Goal: Communication & Community: Participate in discussion

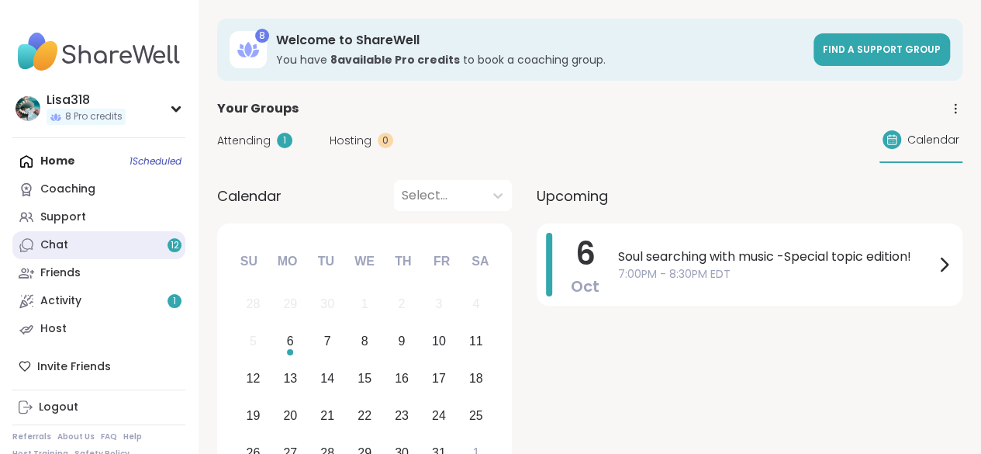
drag, startPoint x: 0, startPoint y: 0, endPoint x: 96, endPoint y: 247, distance: 265.5
click at [96, 247] on link "Chat 12" at bounding box center [98, 245] width 173 height 28
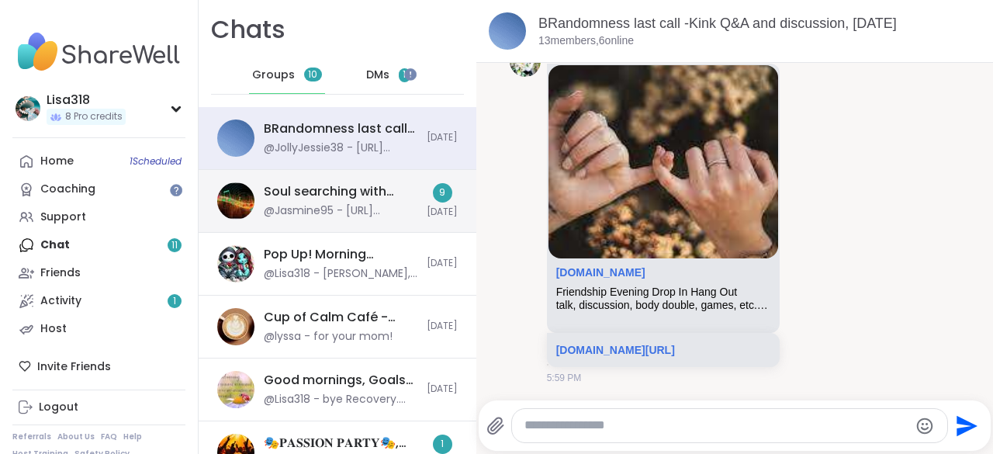
click at [303, 206] on div "@Jasmine95 - [URL][DOMAIN_NAME]" at bounding box center [341, 211] width 154 height 16
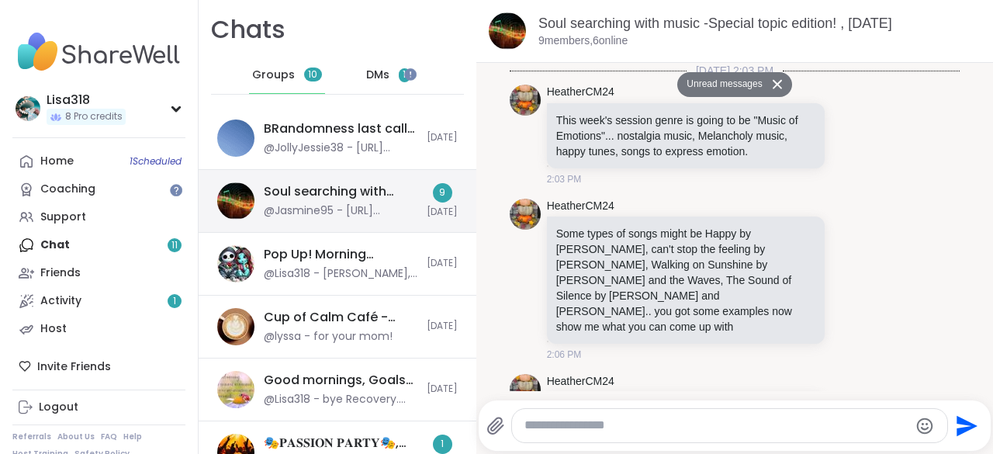
scroll to position [4747, 0]
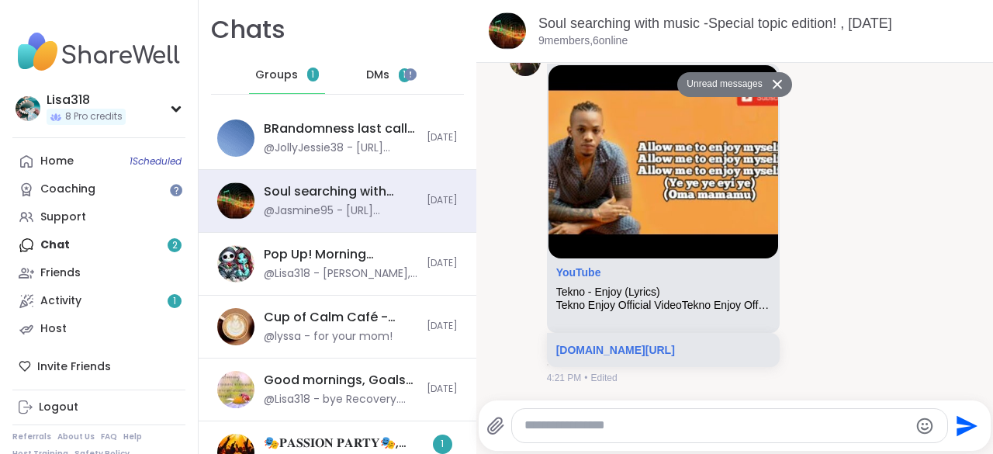
click at [403, 75] on span "1" at bounding box center [404, 74] width 3 height 13
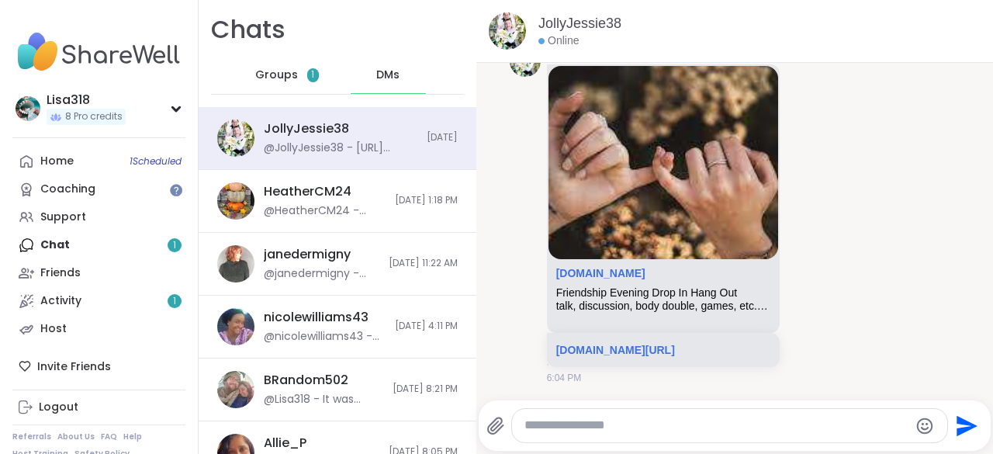
click at [85, 241] on div "Home 1 Scheduled Coaching Support Chat 1 Friends Activity 1 Host" at bounding box center [98, 245] width 173 height 196
click at [88, 303] on link "Activity 1" at bounding box center [98, 301] width 173 height 28
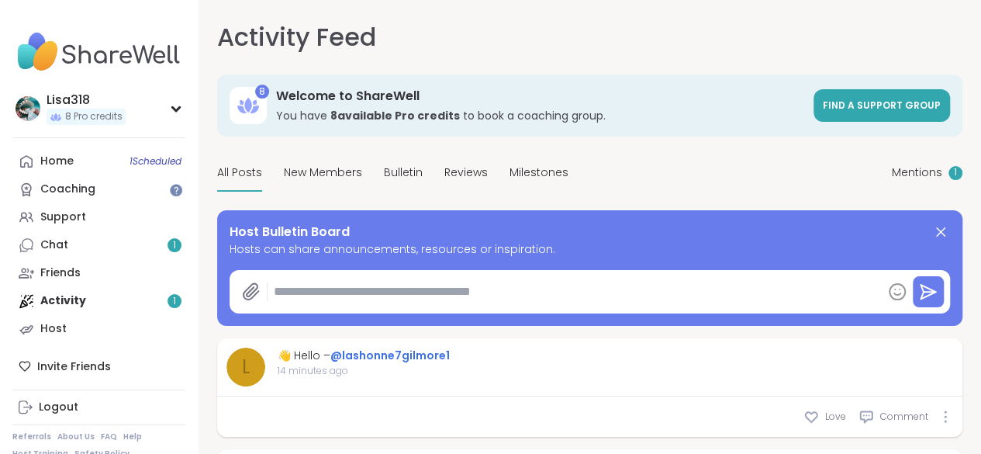
type textarea "*"
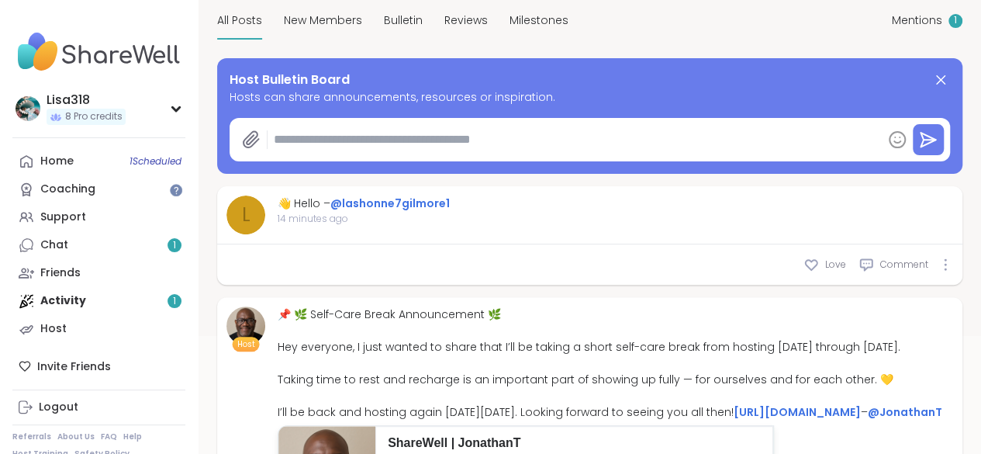
scroll to position [155, 0]
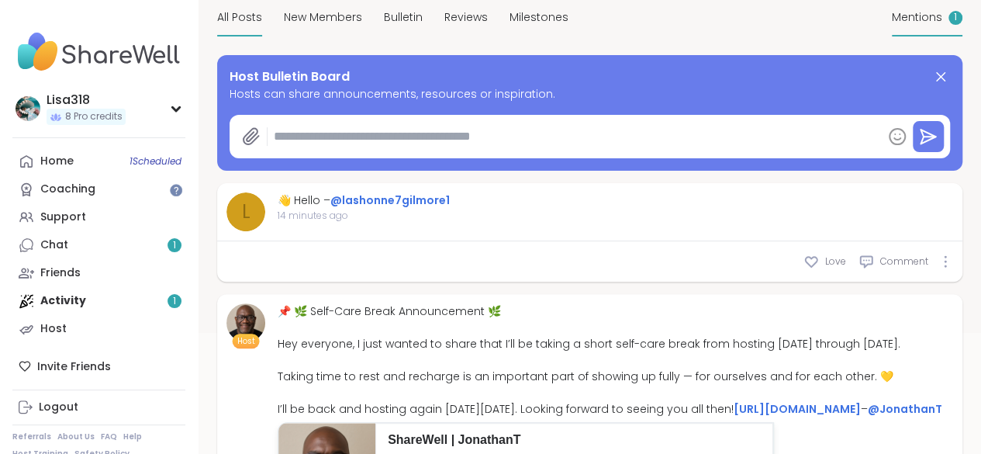
click at [892, 26] on span "Mentions" at bounding box center [917, 17] width 50 height 16
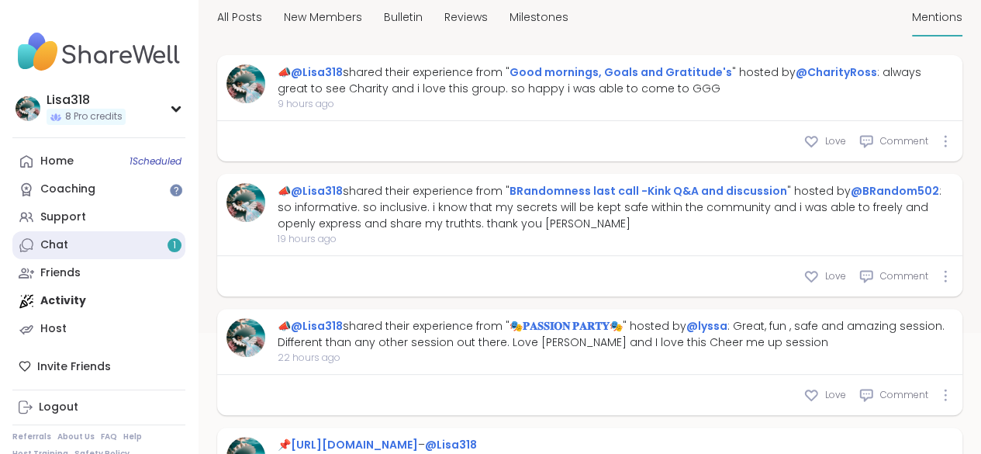
click at [56, 247] on div "Chat 1" at bounding box center [54, 245] width 28 height 16
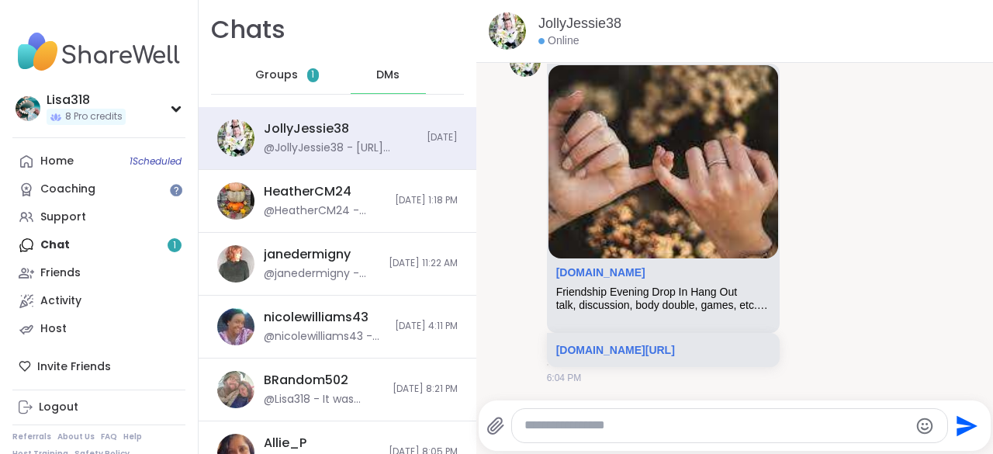
click at [282, 71] on span "Groups" at bounding box center [276, 75] width 43 height 16
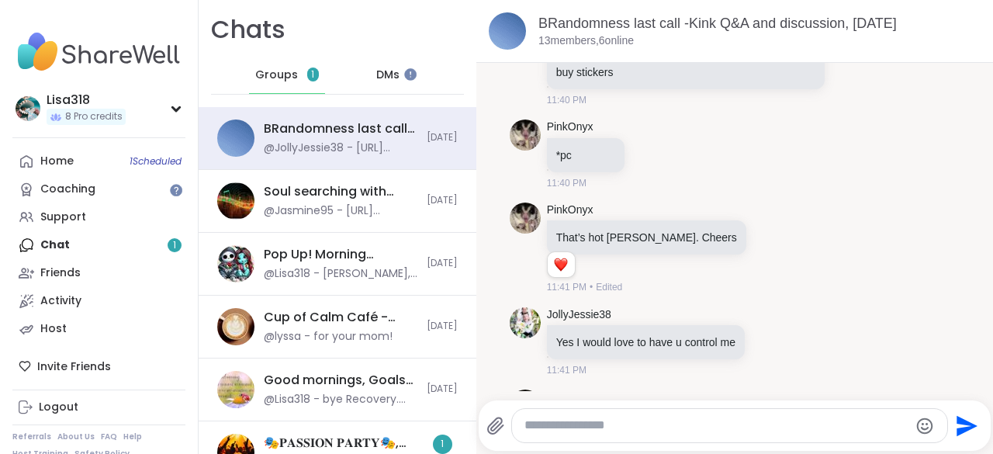
scroll to position [25245, 0]
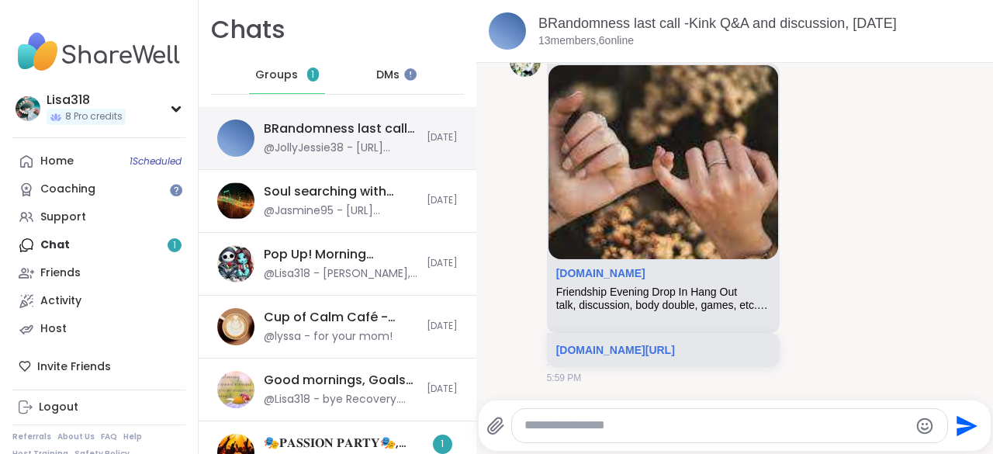
click at [304, 134] on div "BRandomness last call -Kink Q&A and discussion, [DATE]" at bounding box center [341, 128] width 154 height 17
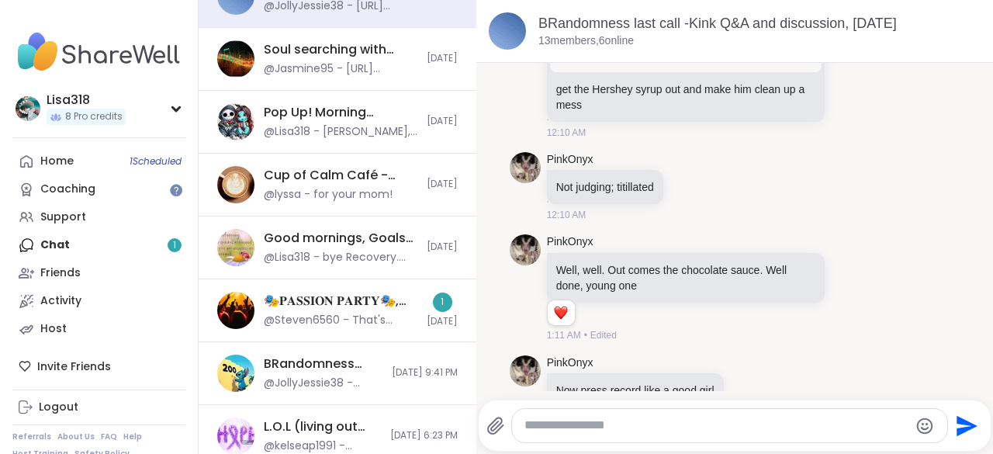
scroll to position [147, 0]
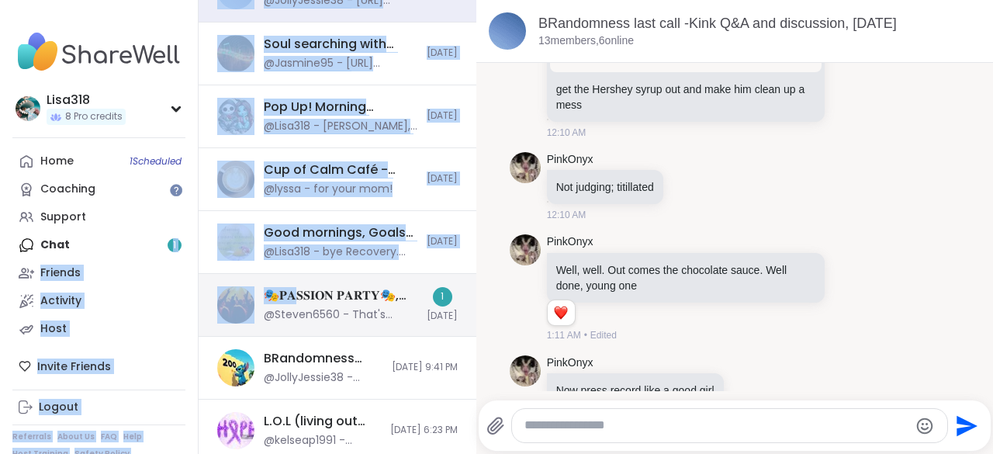
drag, startPoint x: 150, startPoint y: 237, endPoint x: 295, endPoint y: 300, distance: 158.1
click at [295, 300] on div "Lisa318 8 Pro credits Profile Membership Settings Help Home 1 Scheduled Coachin…" at bounding box center [496, 227] width 993 height 454
click at [295, 300] on div "🎭𝐏𝐀𝐒𝐒𝐈𝐎𝐍 𝐏𝐀𝐑𝐓𝐘🎭, [DATE]" at bounding box center [341, 295] width 154 height 17
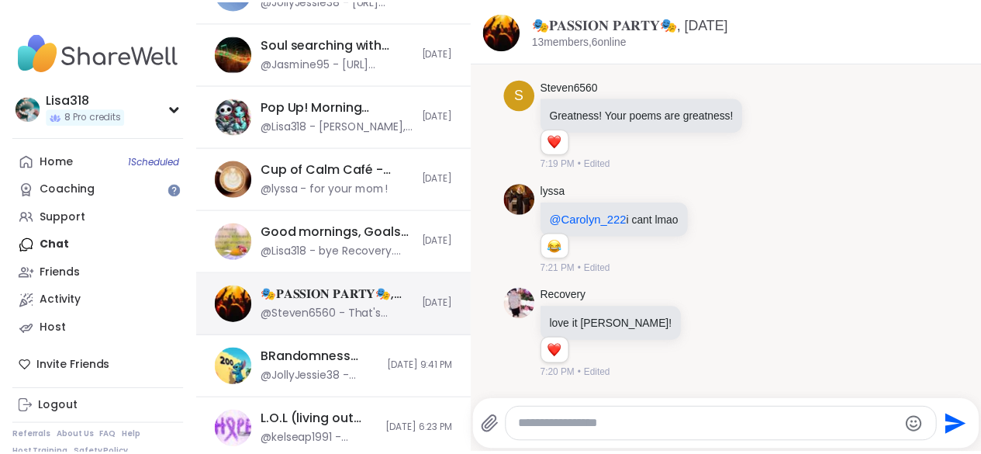
scroll to position [11426, 0]
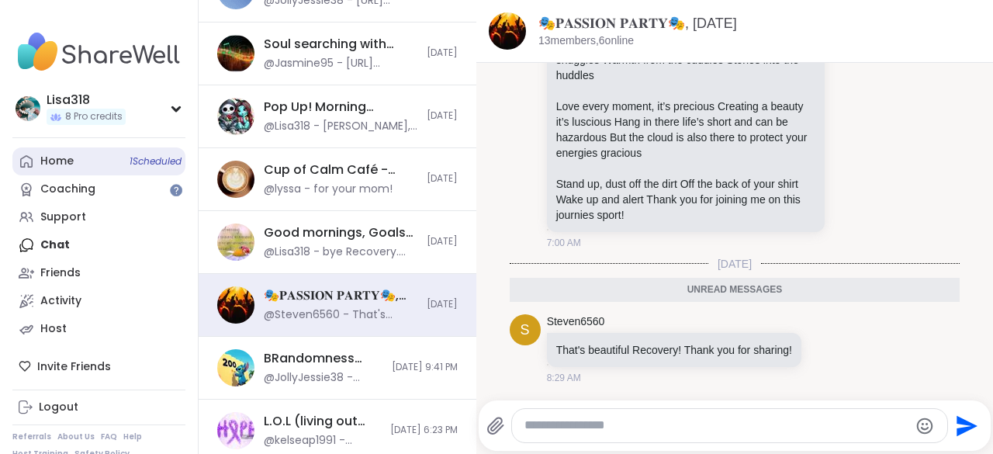
click at [140, 161] on span "1 Scheduled" at bounding box center [156, 161] width 52 height 12
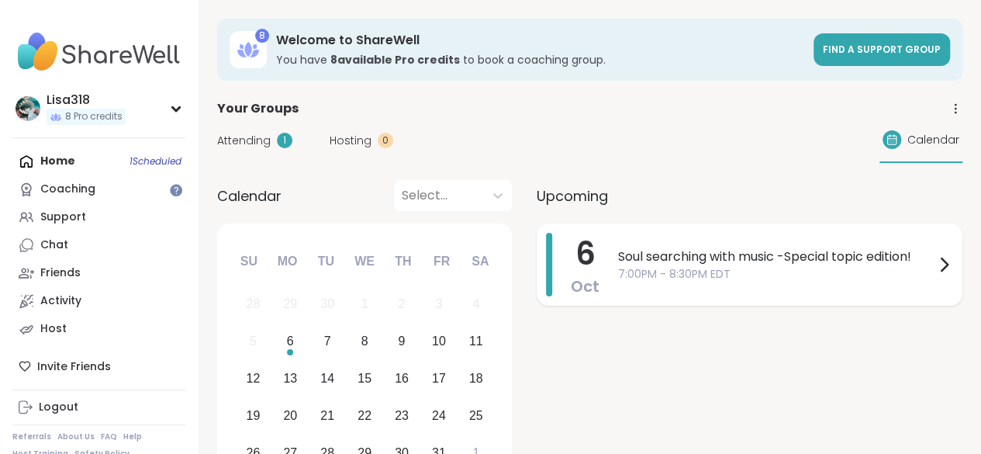
click at [706, 257] on span "Soul searching with music -Special topic edition!" at bounding box center [776, 256] width 317 height 19
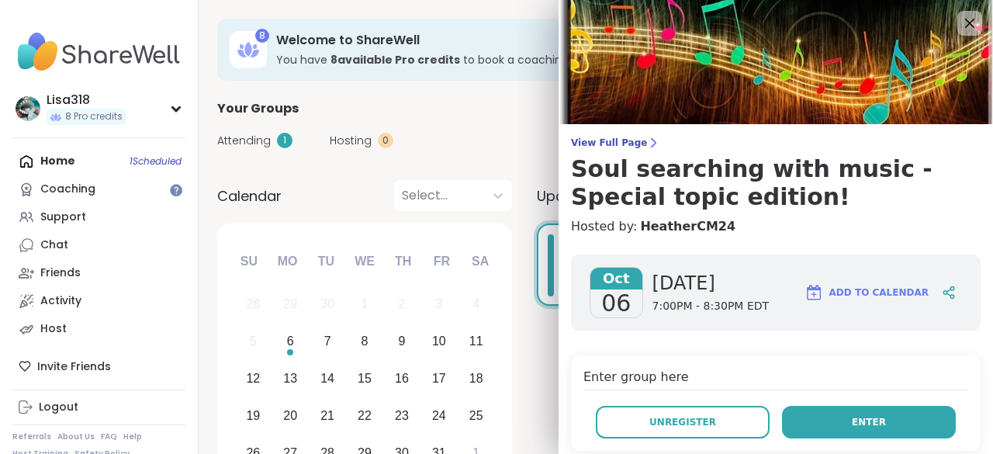
click at [858, 414] on button "Enter" at bounding box center [869, 422] width 174 height 33
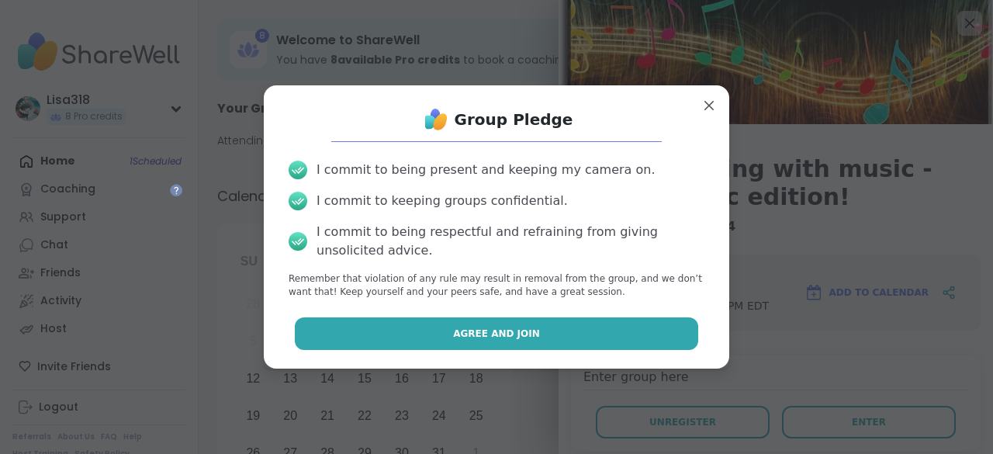
click at [636, 333] on button "Agree and Join" at bounding box center [497, 333] width 404 height 33
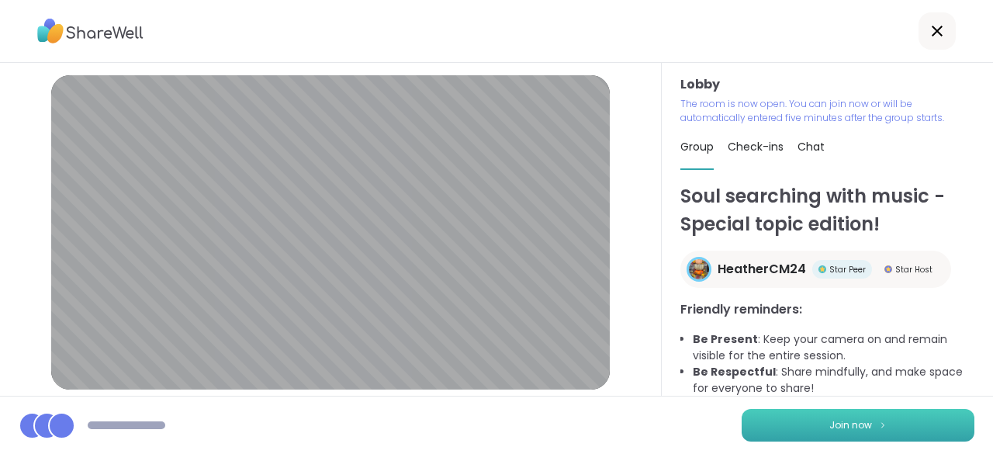
click at [829, 430] on span "Join now" at bounding box center [850, 425] width 43 height 14
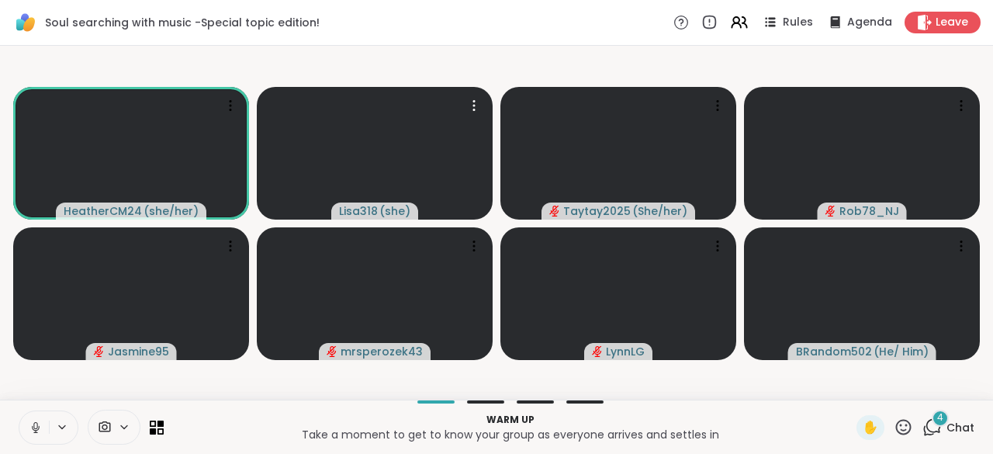
click at [927, 430] on icon at bounding box center [933, 426] width 15 height 14
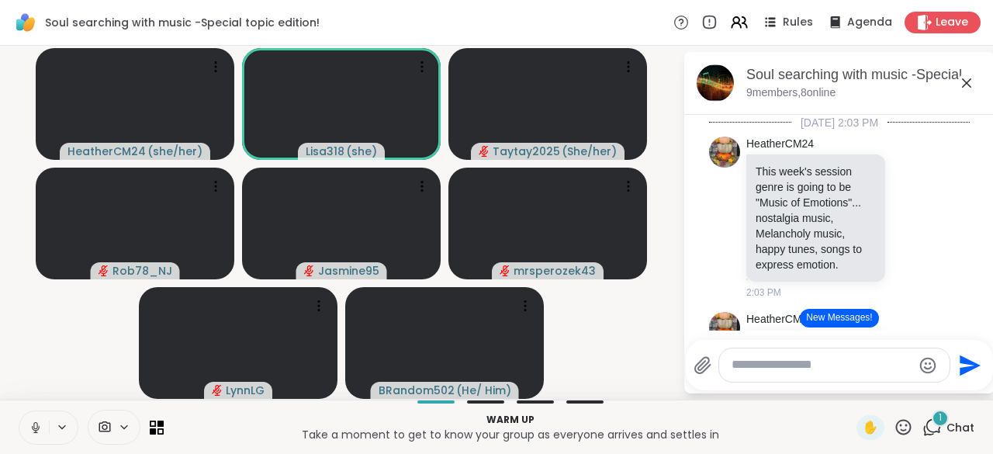
click at [35, 425] on icon at bounding box center [36, 427] width 14 height 14
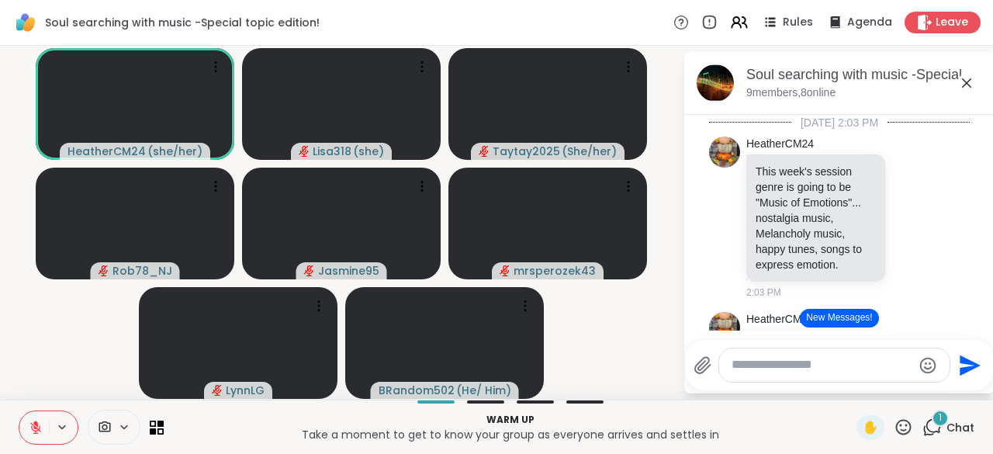
click at [40, 427] on icon at bounding box center [35, 427] width 11 height 11
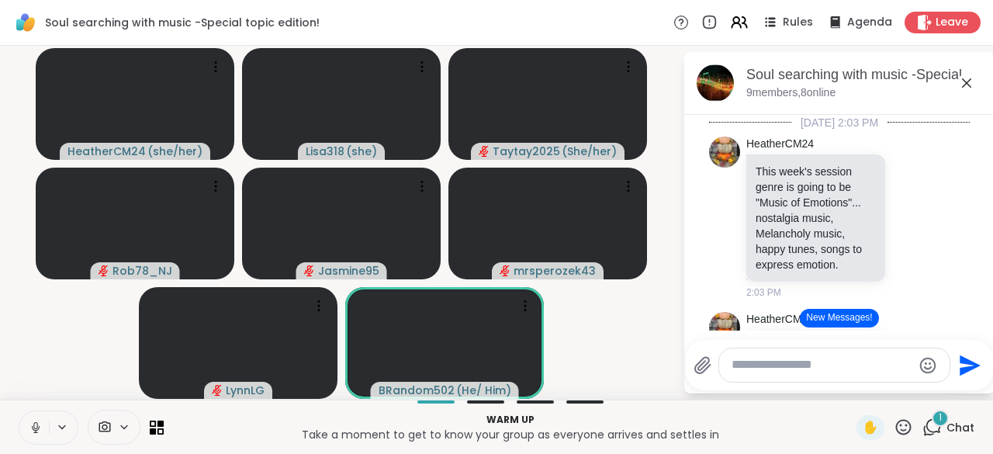
click at [29, 429] on icon at bounding box center [36, 427] width 14 height 14
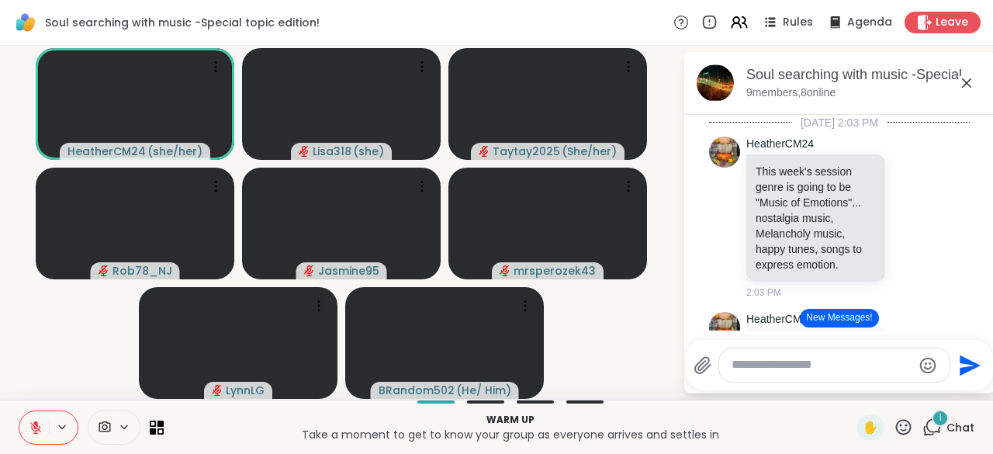
click at [46, 422] on button at bounding box center [33, 427] width 29 height 33
click at [47, 431] on button at bounding box center [33, 427] width 29 height 33
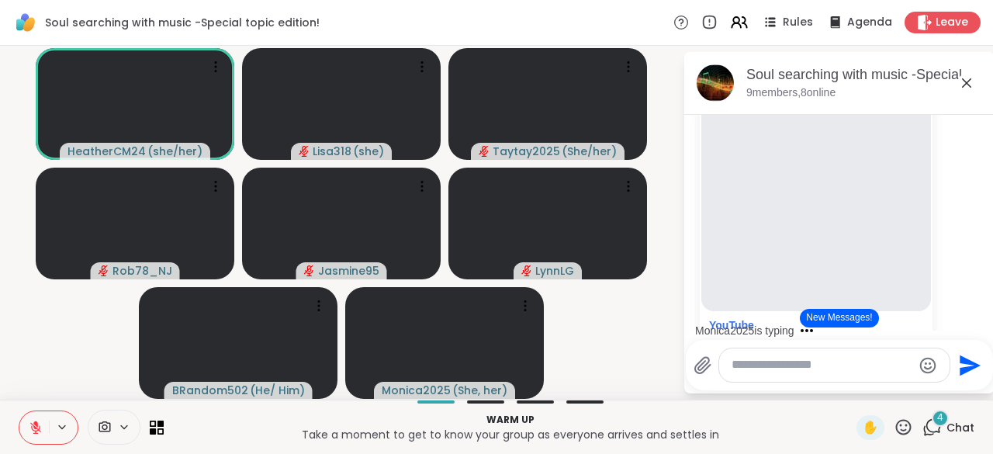
scroll to position [839, 0]
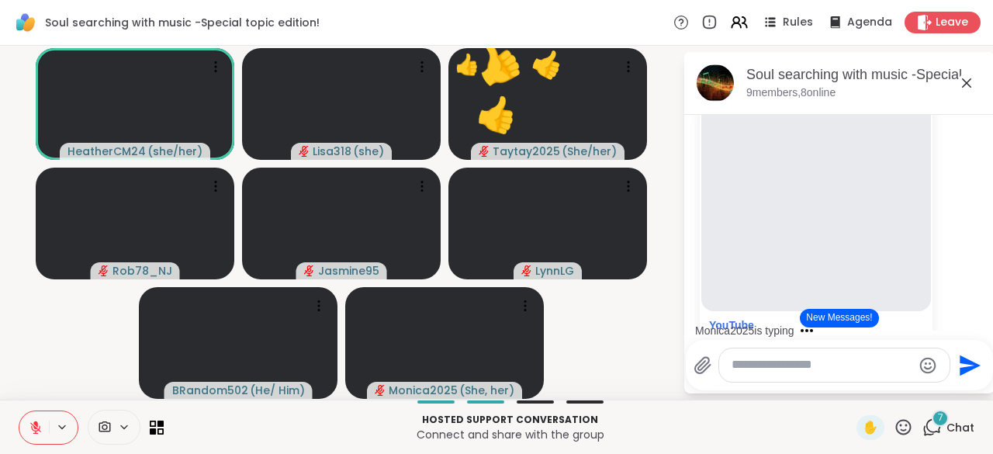
click at [897, 435] on icon at bounding box center [903, 426] width 19 height 19
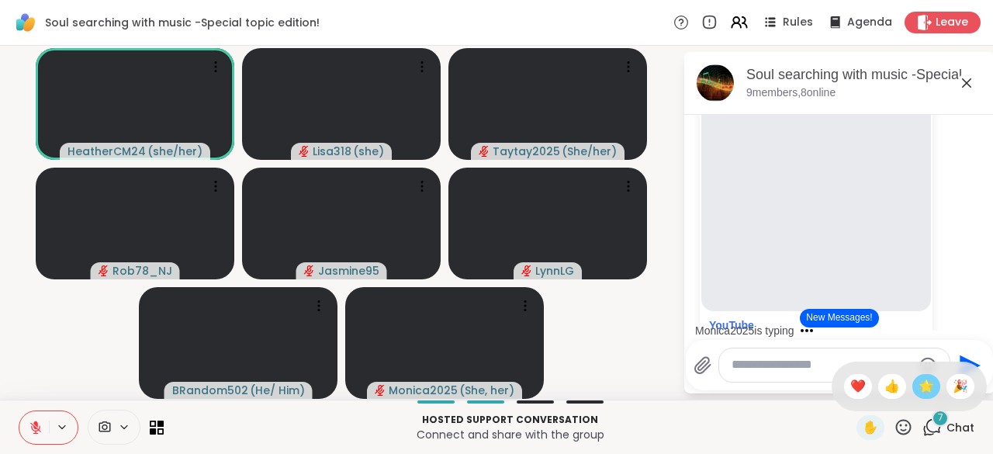
click at [919, 393] on span "🌟" at bounding box center [927, 386] width 16 height 19
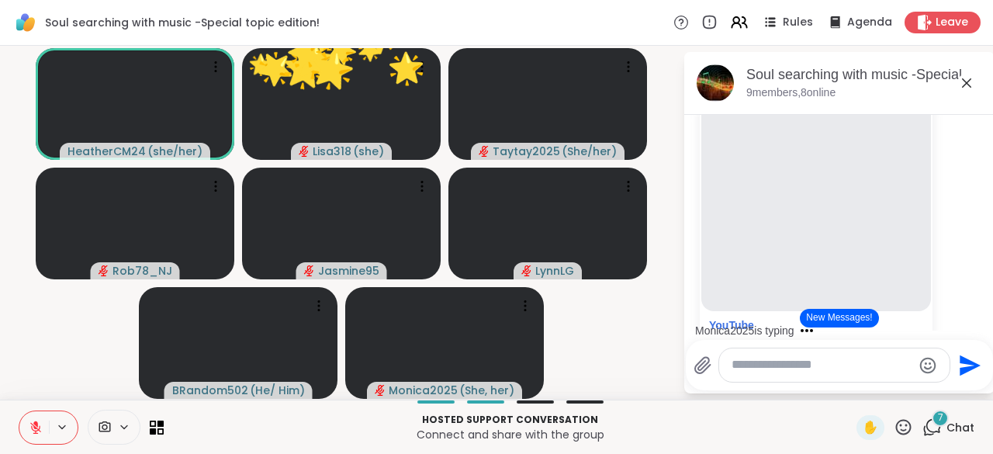
click at [894, 437] on icon at bounding box center [903, 426] width 19 height 19
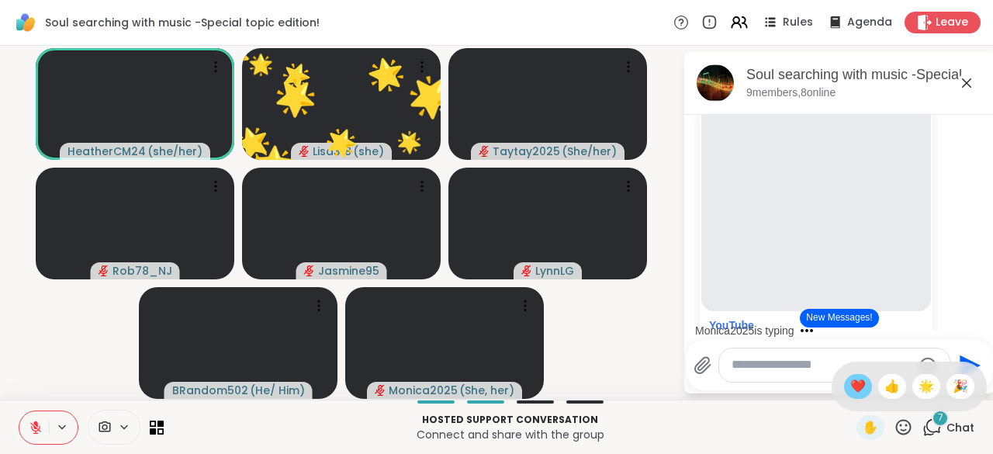
click at [850, 394] on span "❤️" at bounding box center [858, 386] width 16 height 19
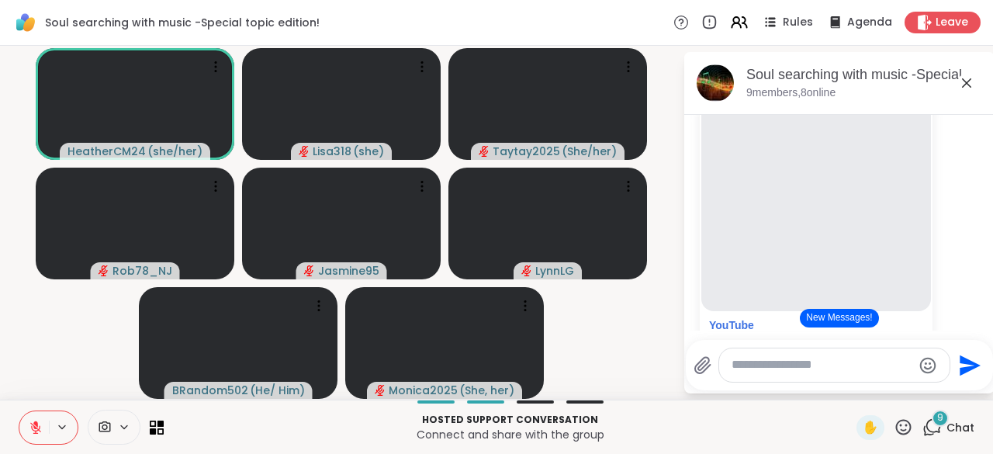
click at [931, 429] on div "9 Chat" at bounding box center [948, 427] width 52 height 25
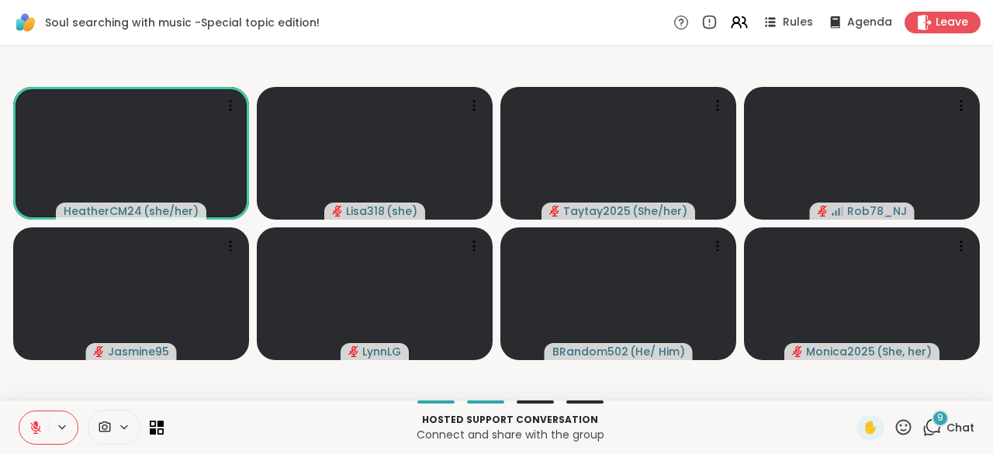
click at [925, 428] on icon at bounding box center [931, 426] width 19 height 19
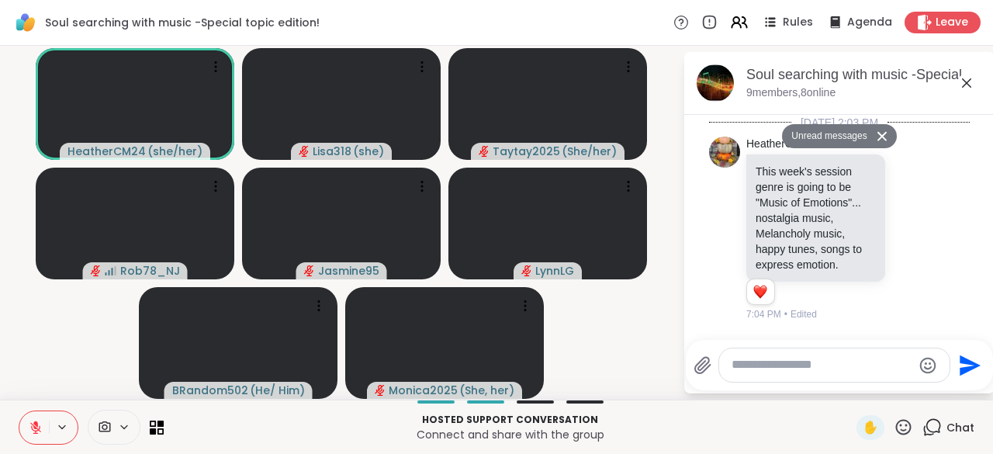
scroll to position [6851, 0]
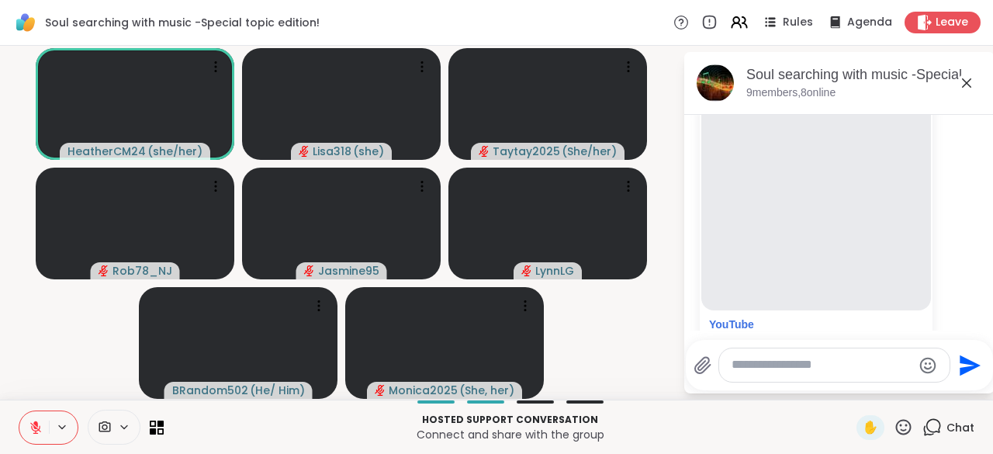
scroll to position [1594, 0]
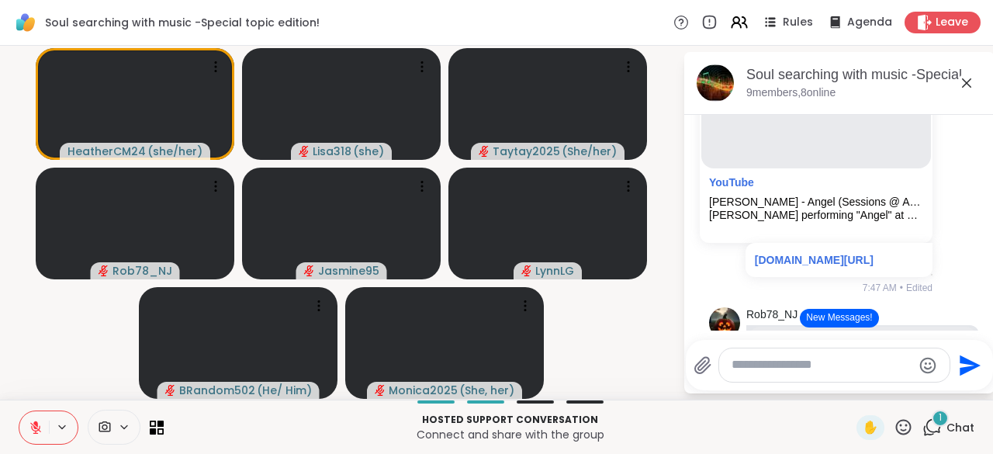
scroll to position [979, 0]
click at [43, 414] on button at bounding box center [33, 427] width 29 height 33
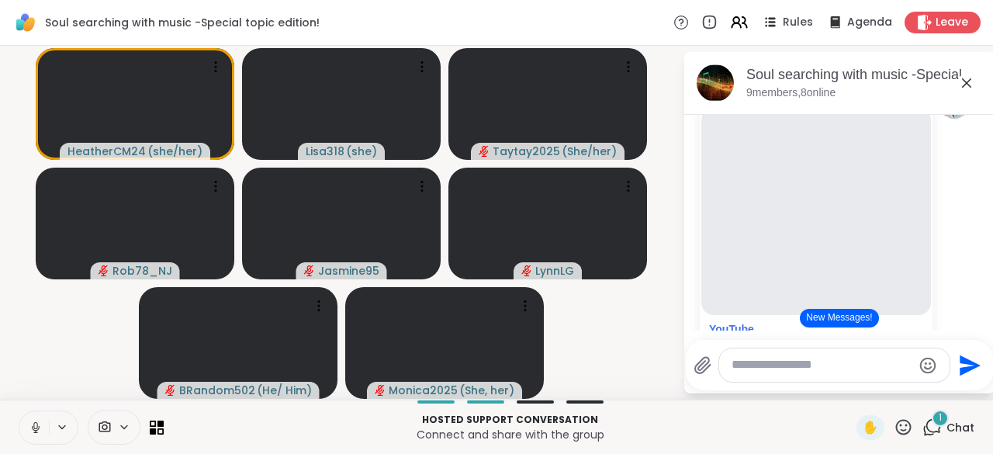
scroll to position [1597, 0]
click at [36, 427] on icon at bounding box center [35, 425] width 4 height 7
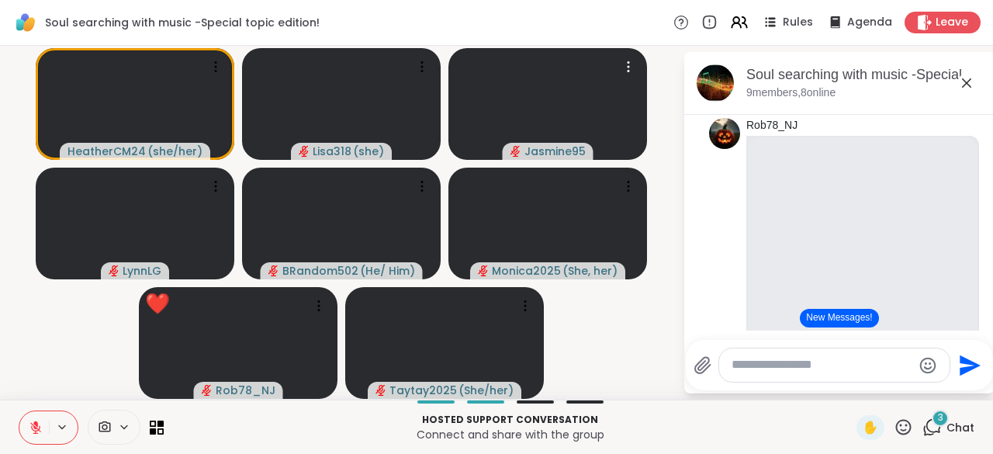
scroll to position [1171, 0]
click at [33, 438] on button at bounding box center [33, 427] width 29 height 33
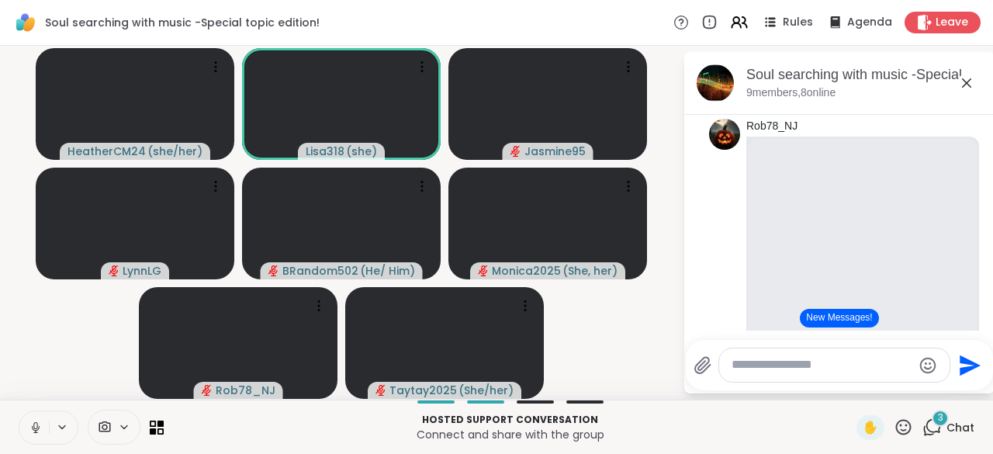
click at [26, 424] on button at bounding box center [33, 427] width 29 height 33
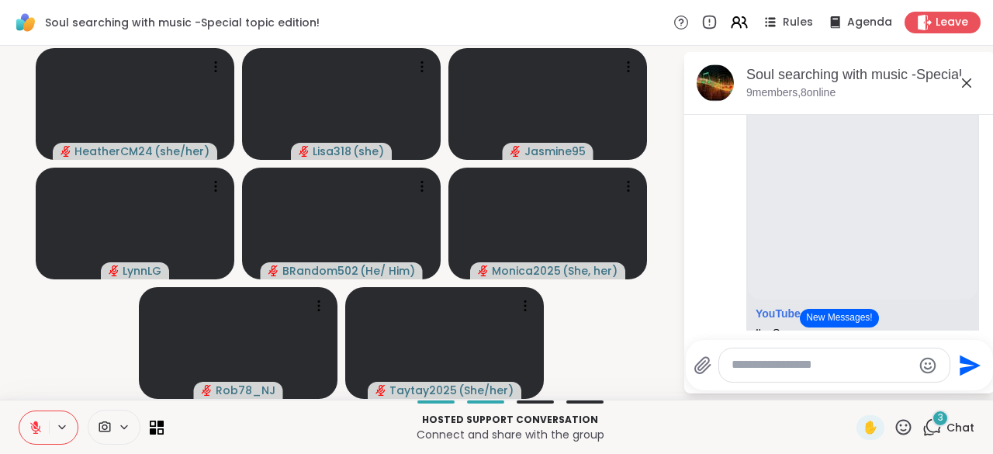
scroll to position [1995, 0]
click at [932, 425] on div "3" at bounding box center [940, 418] width 17 height 17
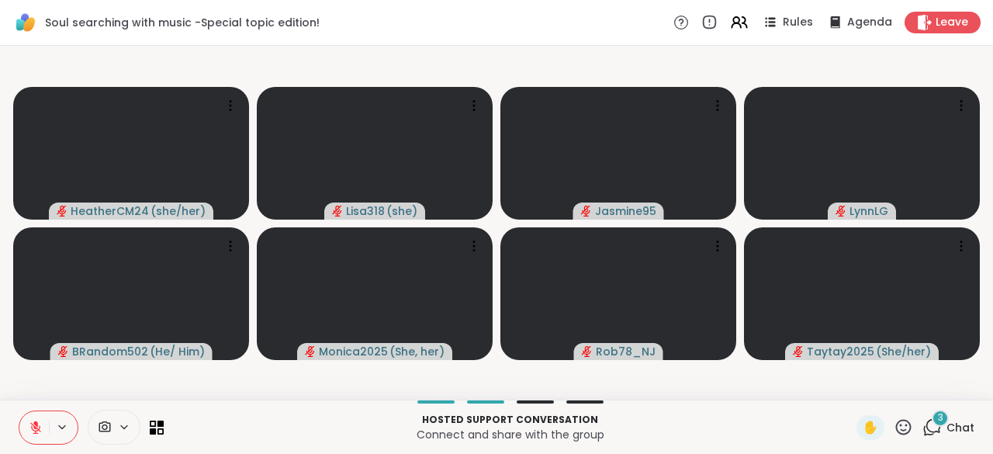
click at [929, 428] on icon at bounding box center [933, 426] width 15 height 14
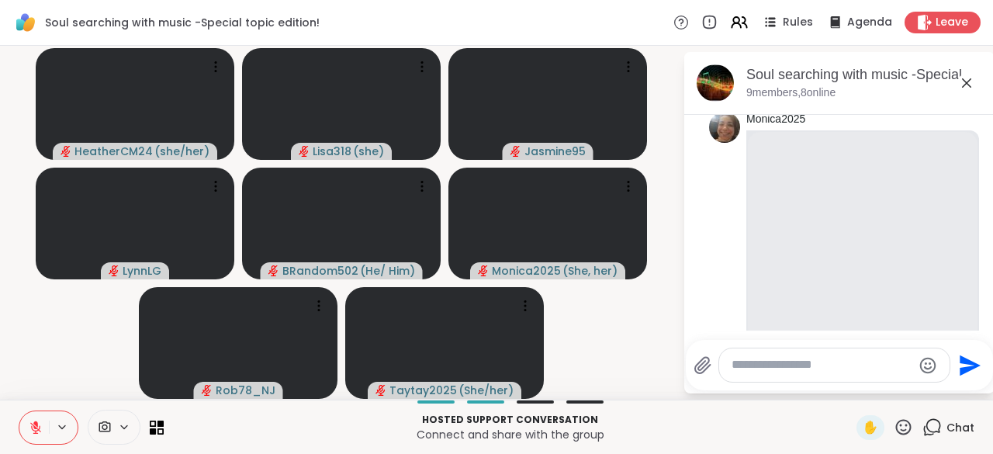
scroll to position [1947, 0]
click at [896, 431] on icon at bounding box center [904, 427] width 16 height 16
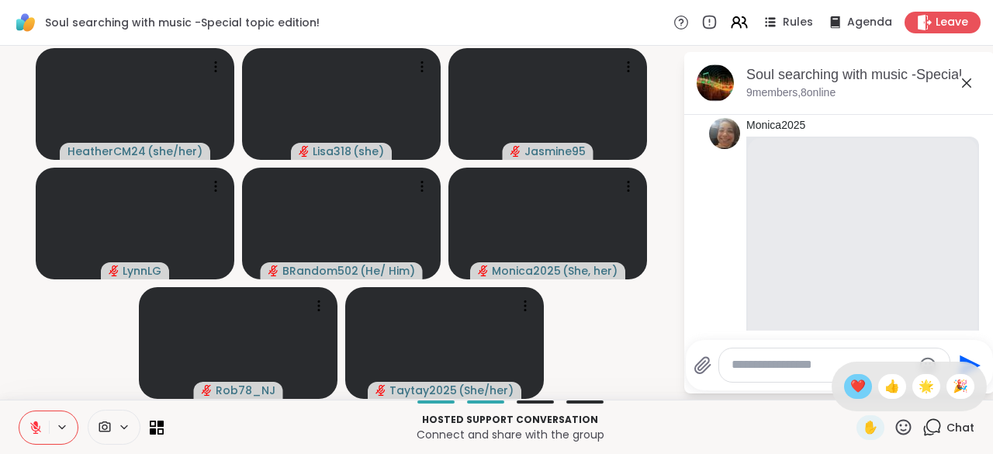
click at [844, 396] on div "❤️" at bounding box center [858, 386] width 28 height 25
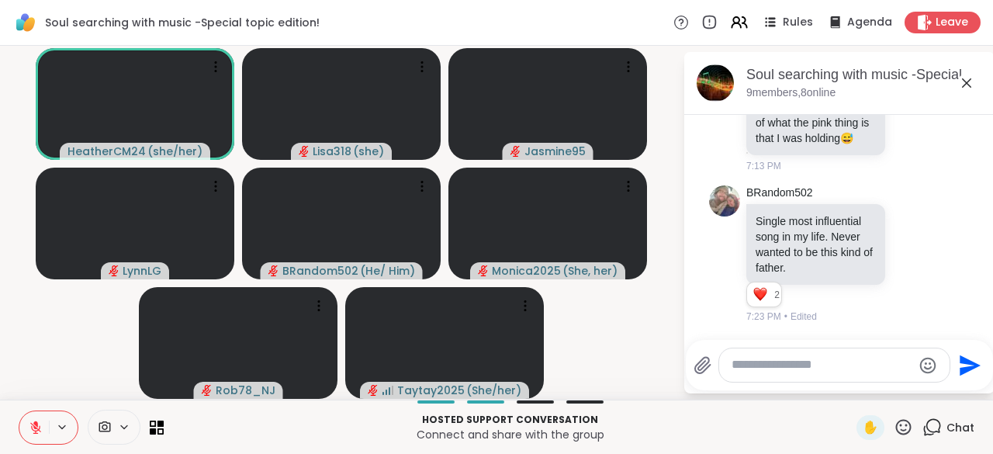
scroll to position [7395, 0]
click at [911, 252] on icon at bounding box center [911, 252] width 0 height 0
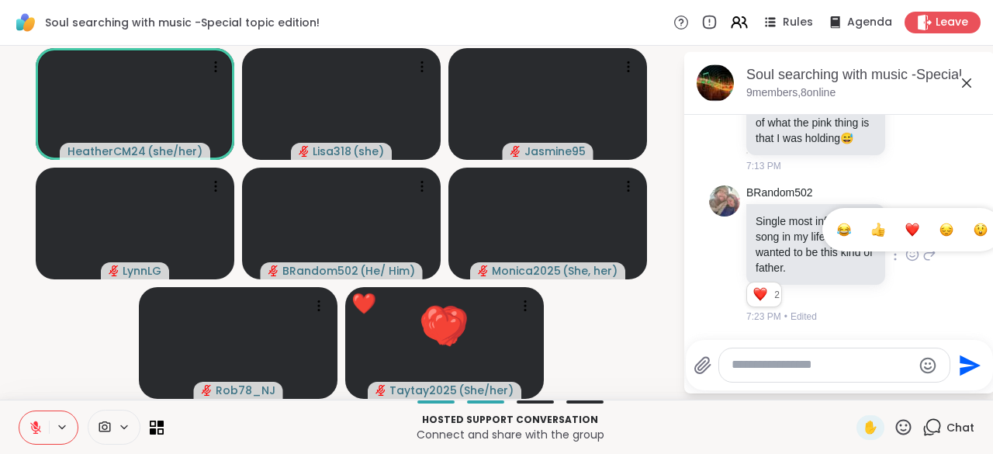
click at [901, 242] on button "Select Reaction: Heart" at bounding box center [912, 229] width 31 height 31
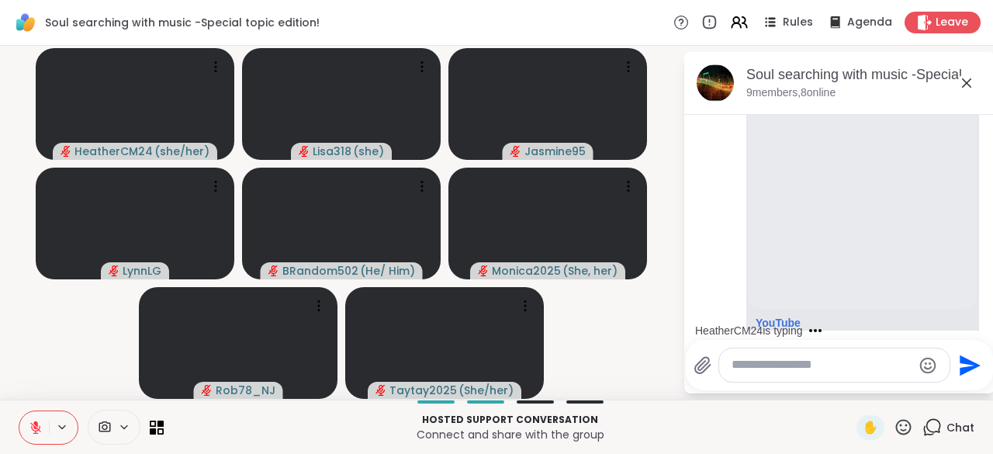
scroll to position [1981, 0]
click at [898, 431] on icon at bounding box center [904, 427] width 16 height 16
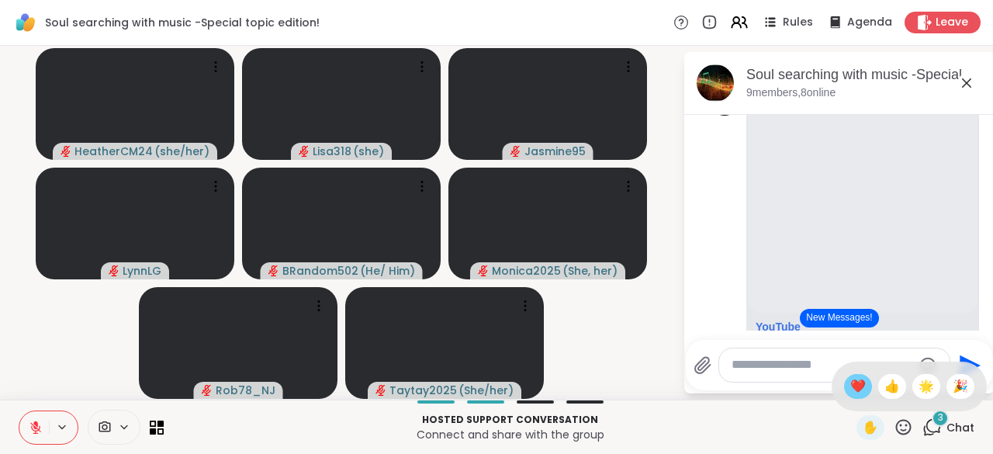
click at [850, 389] on span "❤️" at bounding box center [858, 386] width 16 height 19
click at [621, 369] on video-player-container "HeatherCM24 ( she/her ) Lisa318 ( she ) Jasmine95 LynnLG BRandom502 ( He/ Him )…" at bounding box center [341, 222] width 664 height 341
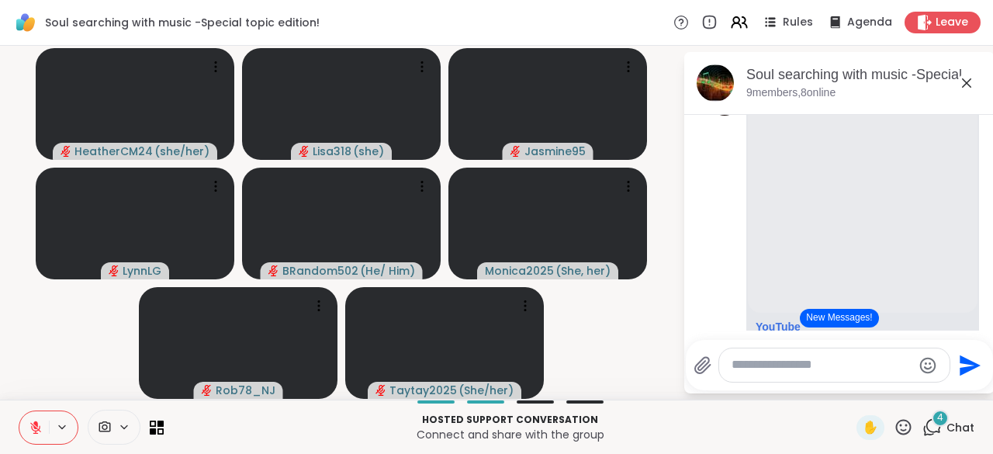
click at [804, 367] on textarea "Type your message" at bounding box center [822, 365] width 181 height 16
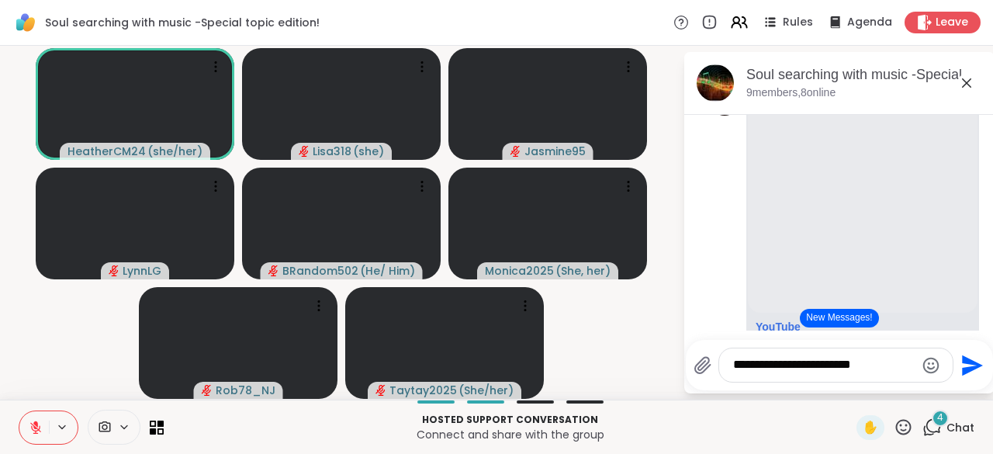
type textarea "**********"
click at [980, 367] on icon "Send" at bounding box center [970, 365] width 25 height 25
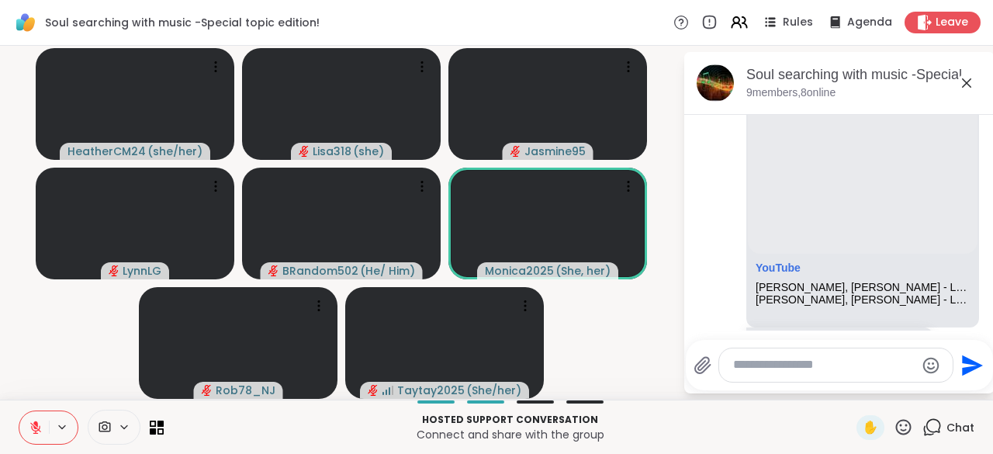
scroll to position [3505, 0]
click at [895, 434] on icon at bounding box center [903, 426] width 19 height 19
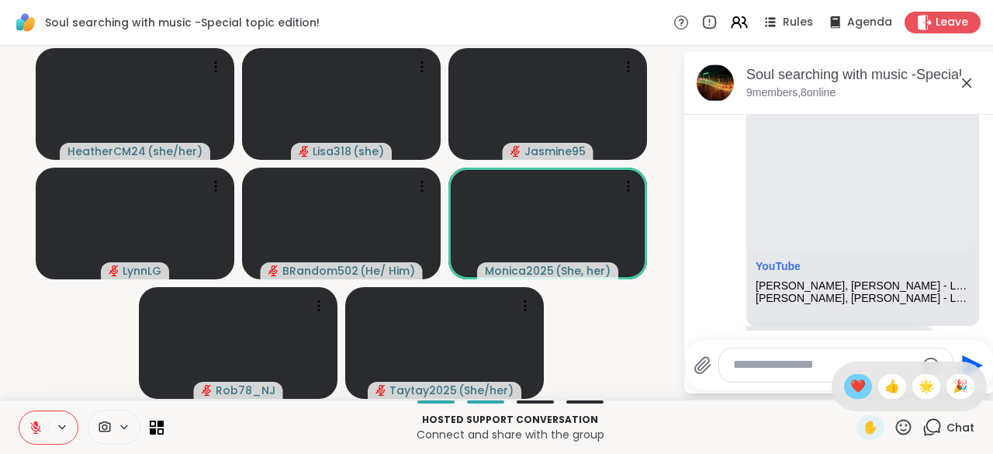
click at [850, 393] on span "❤️" at bounding box center [858, 386] width 16 height 19
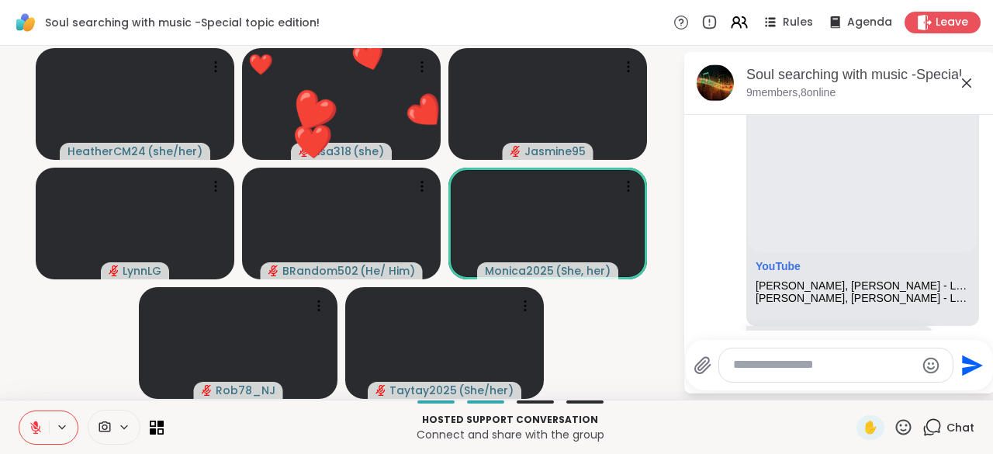
click at [894, 433] on icon at bounding box center [903, 426] width 19 height 19
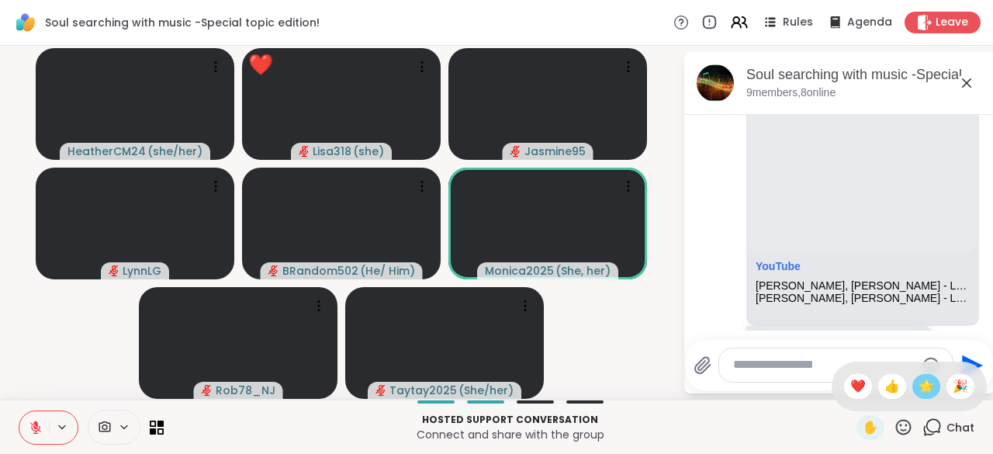
click at [919, 395] on span "🌟" at bounding box center [927, 386] width 16 height 19
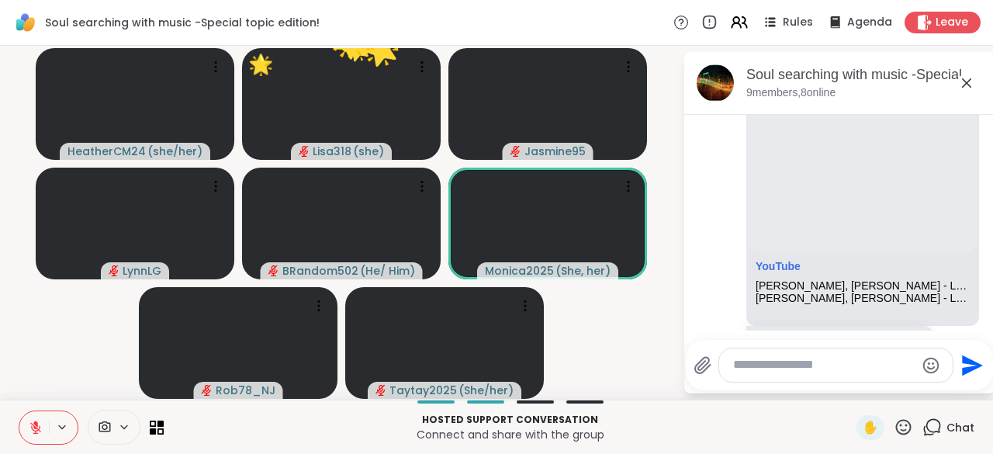
click at [895, 430] on icon at bounding box center [903, 426] width 19 height 19
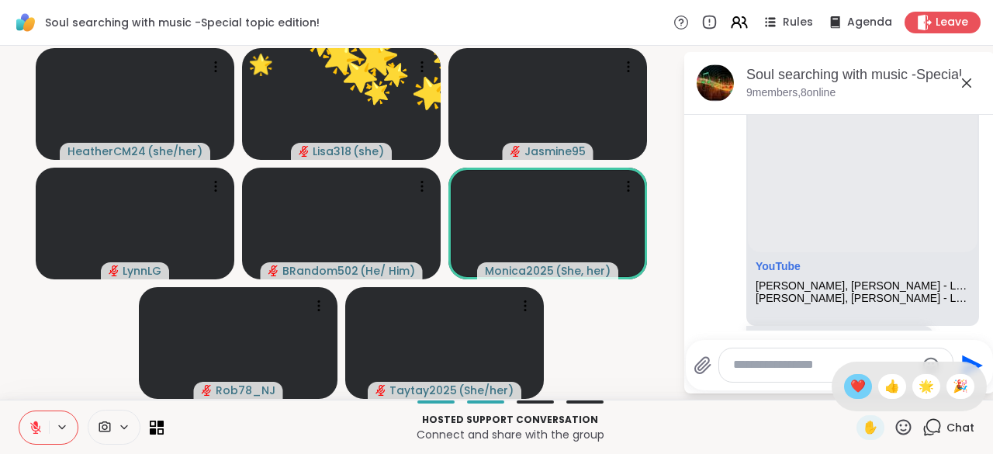
click at [850, 394] on span "❤️" at bounding box center [858, 386] width 16 height 19
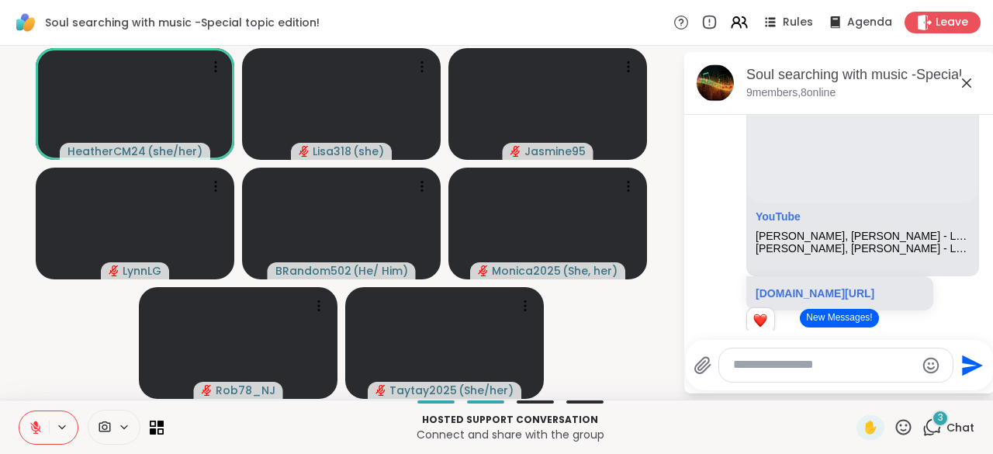
scroll to position [3531, 0]
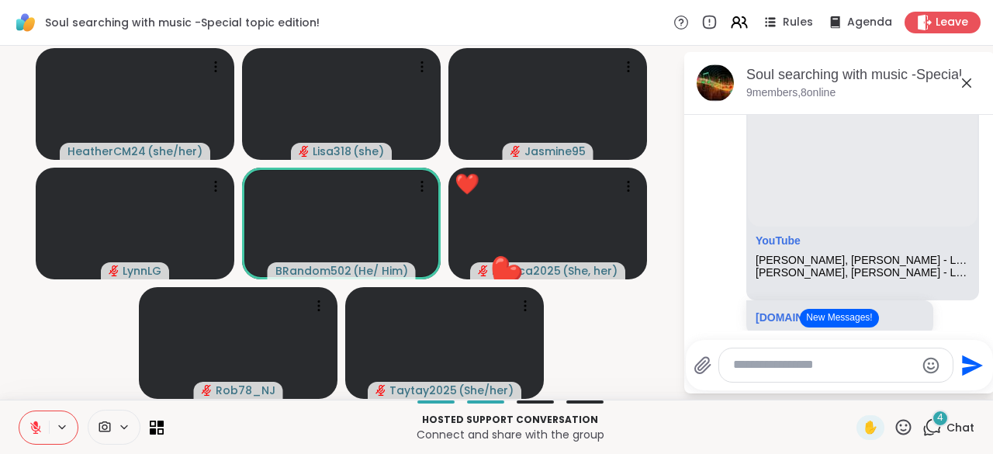
click at [895, 431] on icon at bounding box center [903, 426] width 19 height 19
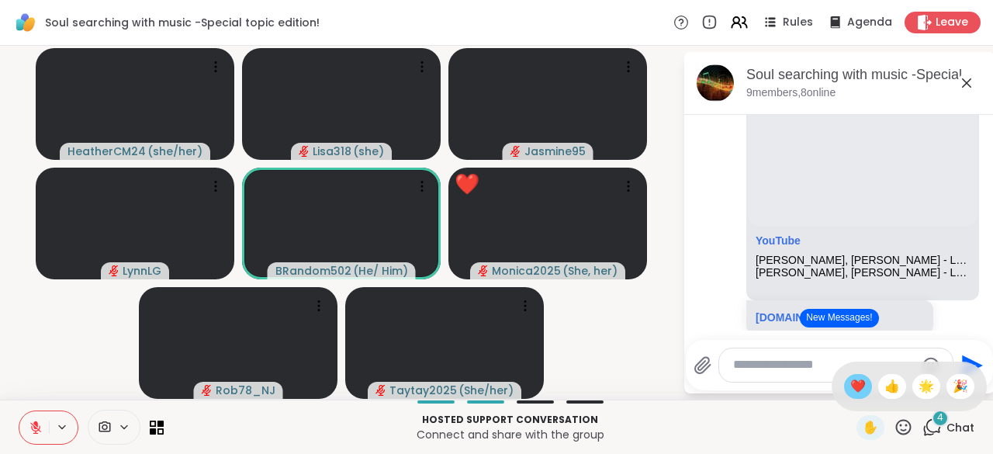
click at [850, 393] on span "❤️" at bounding box center [858, 386] width 16 height 19
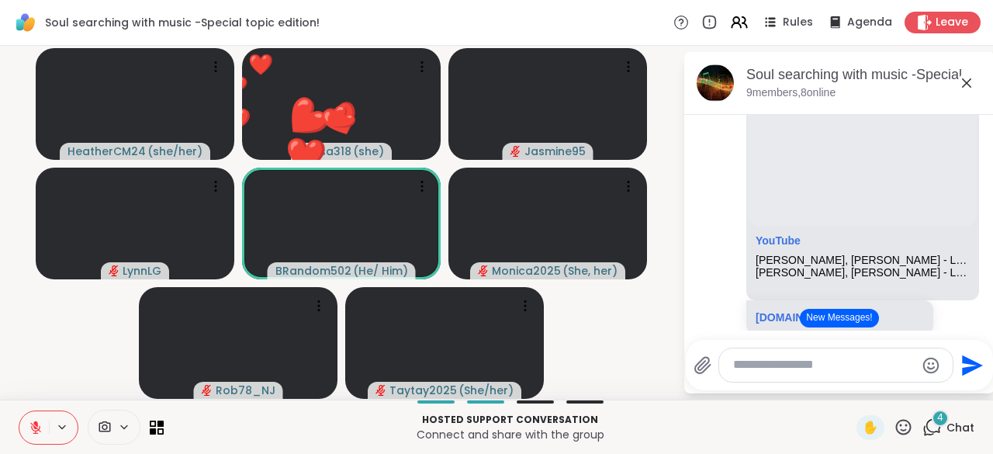
click at [894, 426] on icon at bounding box center [903, 426] width 19 height 19
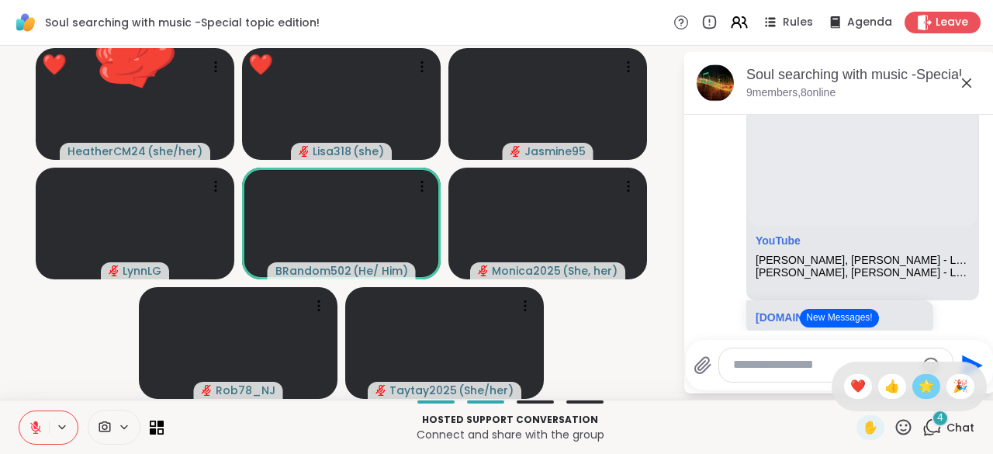
click at [919, 390] on span "🌟" at bounding box center [927, 386] width 16 height 19
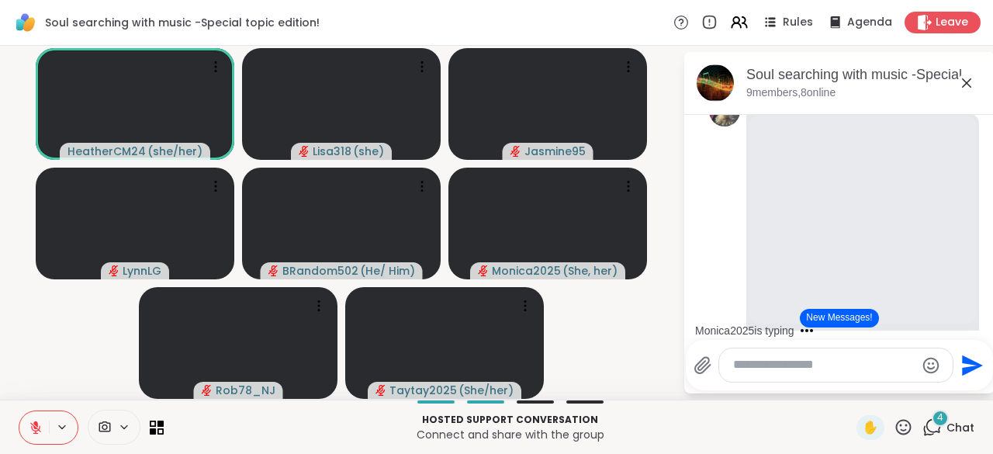
scroll to position [3431, 0]
click at [760, 372] on textarea "Type your message" at bounding box center [824, 365] width 182 height 16
type textarea "***"
click at [962, 369] on icon "Send" at bounding box center [972, 365] width 21 height 21
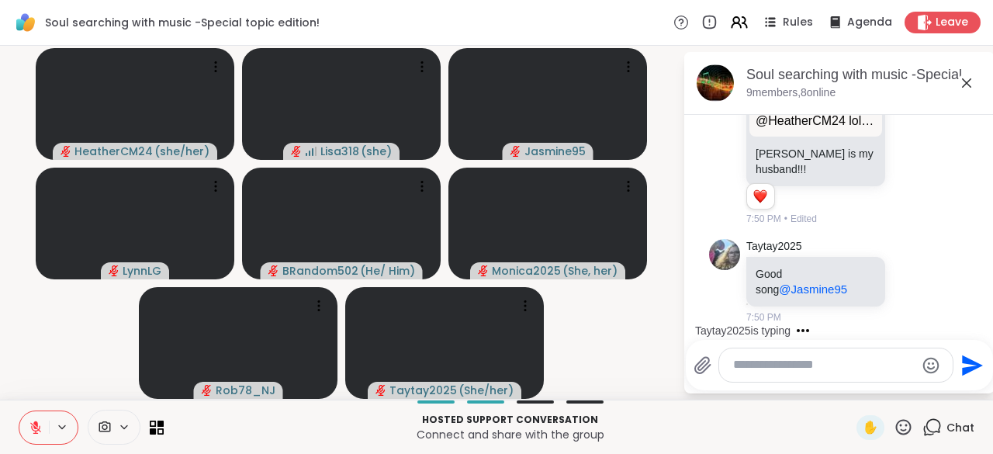
scroll to position [10496, 0]
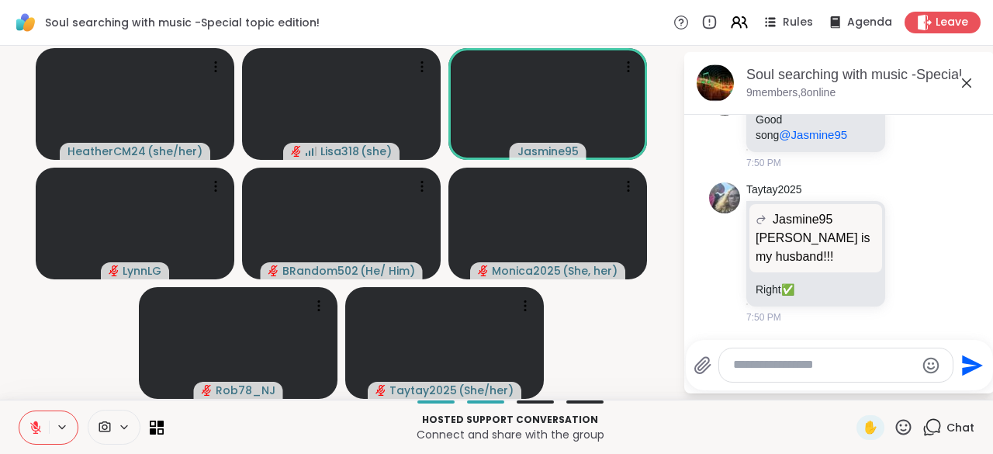
click at [751, 372] on textarea "Type your message" at bounding box center [824, 365] width 182 height 16
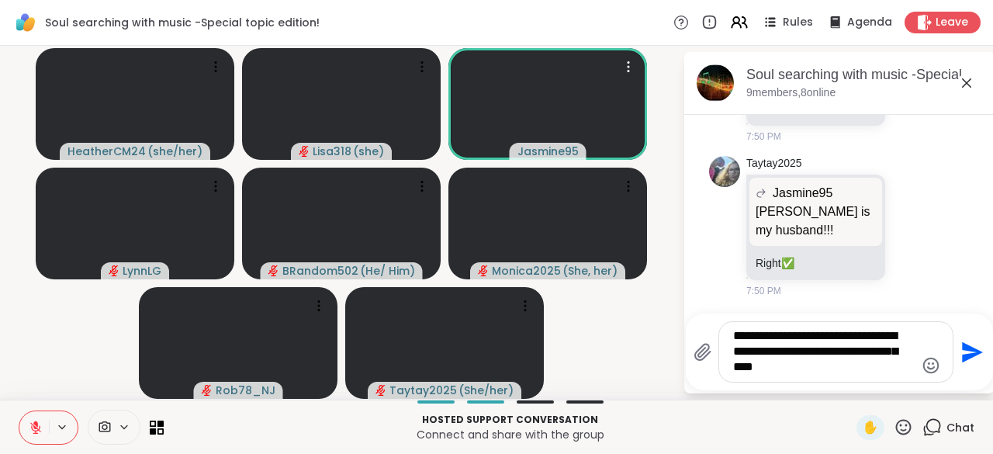
type textarea "**********"
click at [962, 362] on icon "Send" at bounding box center [972, 351] width 21 height 21
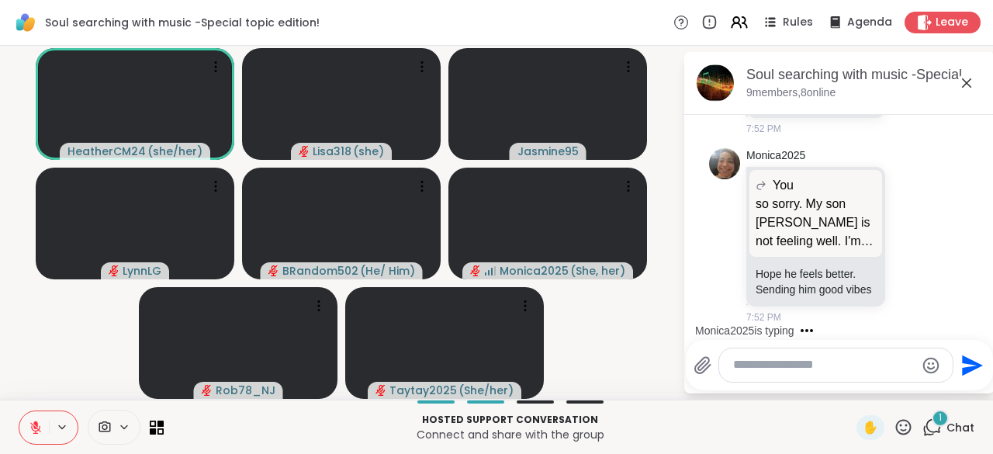
scroll to position [11169, 0]
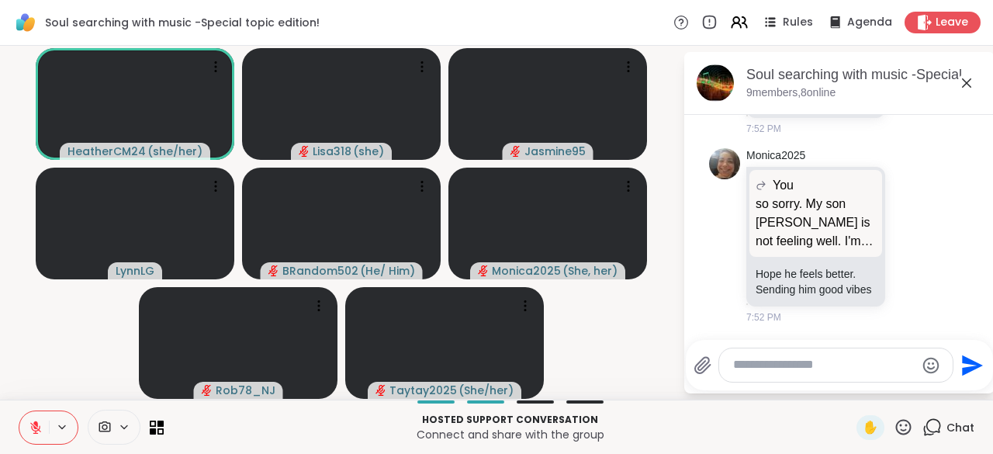
click at [791, 369] on textarea "Type your message" at bounding box center [824, 365] width 182 height 16
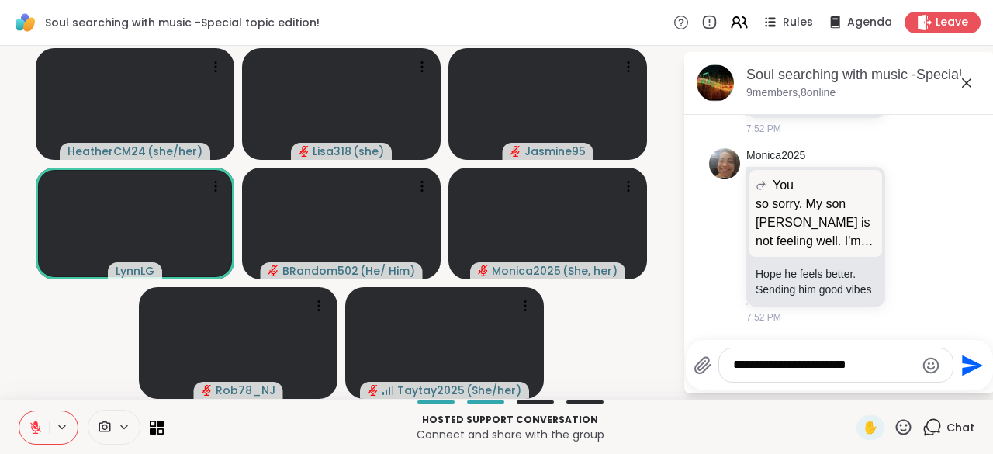
scroll to position [11191, 0]
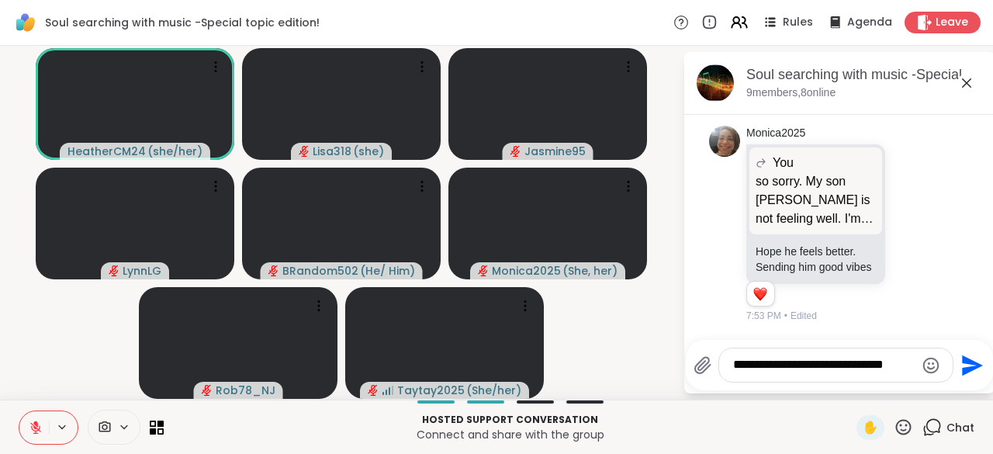
type textarea "**********"
click at [969, 377] on icon "Send" at bounding box center [970, 365] width 25 height 25
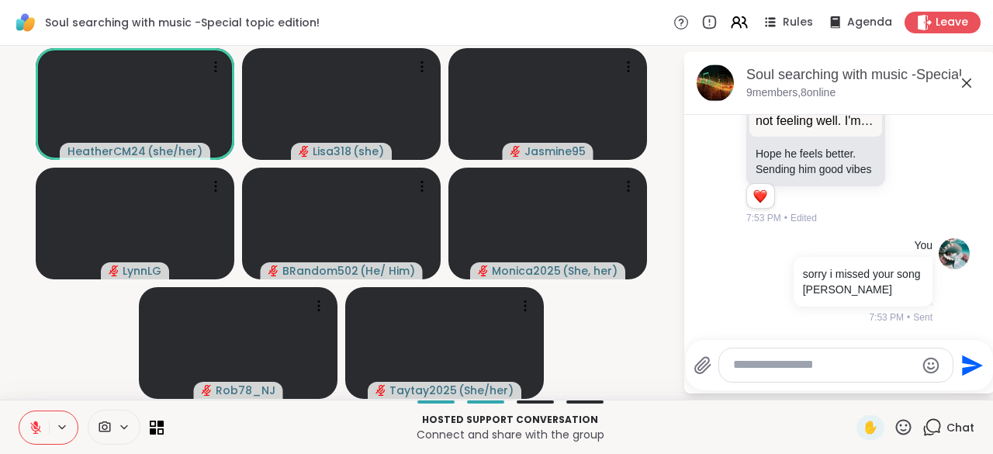
scroll to position [11215, 0]
click at [894, 133] on icon at bounding box center [895, 126] width 3 height 12
click at [905, 134] on icon at bounding box center [912, 127] width 14 height 16
click at [905, 109] on span "Select Reaction: Heart" at bounding box center [912, 102] width 14 height 16
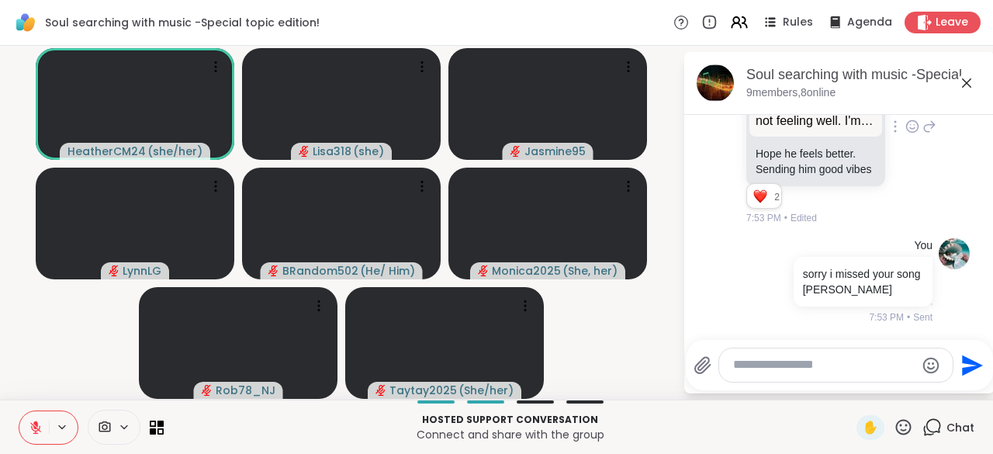
click at [889, 223] on div "Monica2025 You so sorry. My son [PERSON_NAME] is not feeling well. I'm boiling …" at bounding box center [841, 127] width 190 height 198
click at [922, 136] on icon at bounding box center [929, 126] width 14 height 19
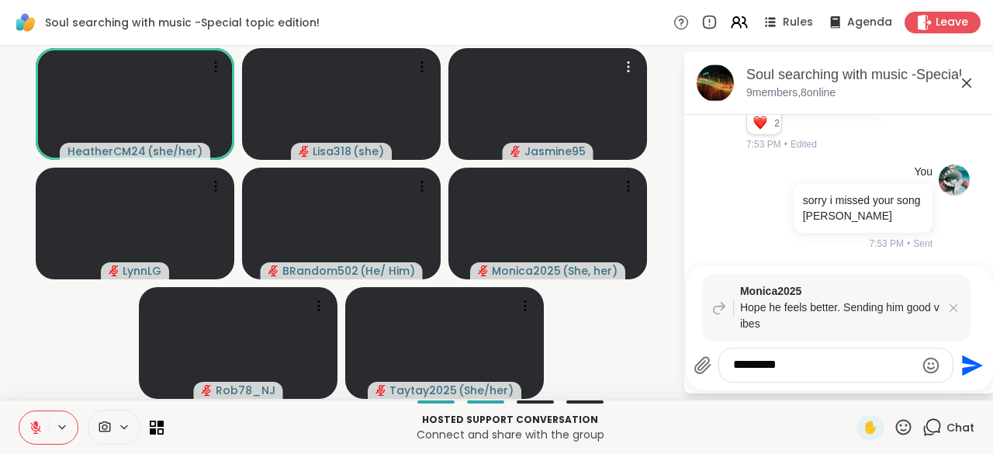
type textarea "*********"
click at [968, 374] on icon "Send" at bounding box center [970, 365] width 25 height 25
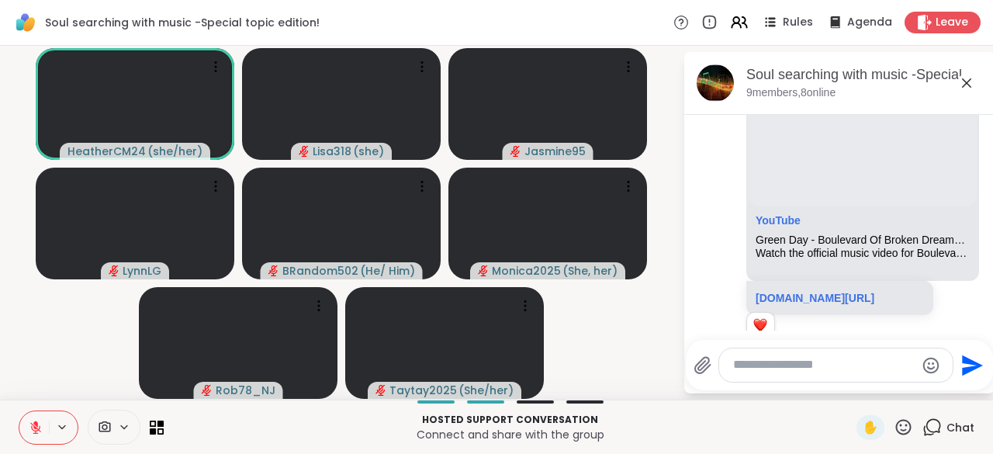
scroll to position [4324, 0]
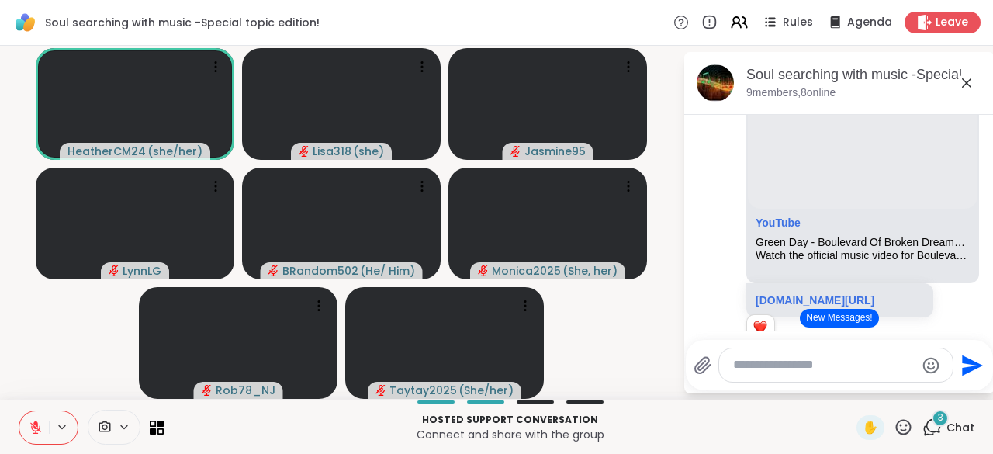
click at [26, 435] on button at bounding box center [33, 427] width 29 height 33
click at [25, 423] on button at bounding box center [33, 427] width 29 height 33
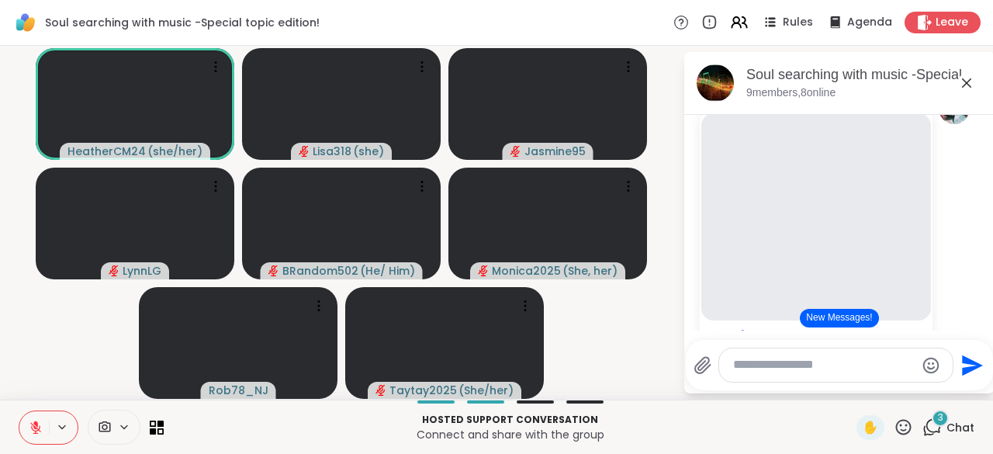
scroll to position [0, 0]
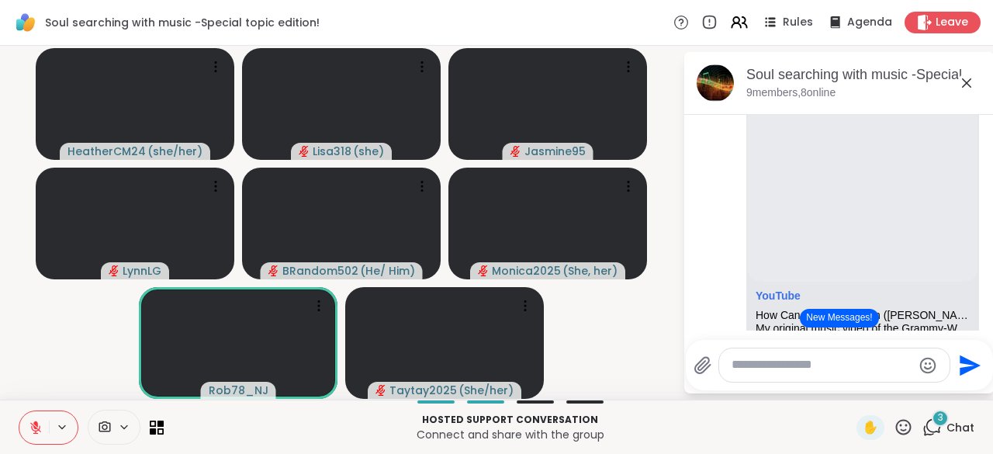
scroll to position [3117, 0]
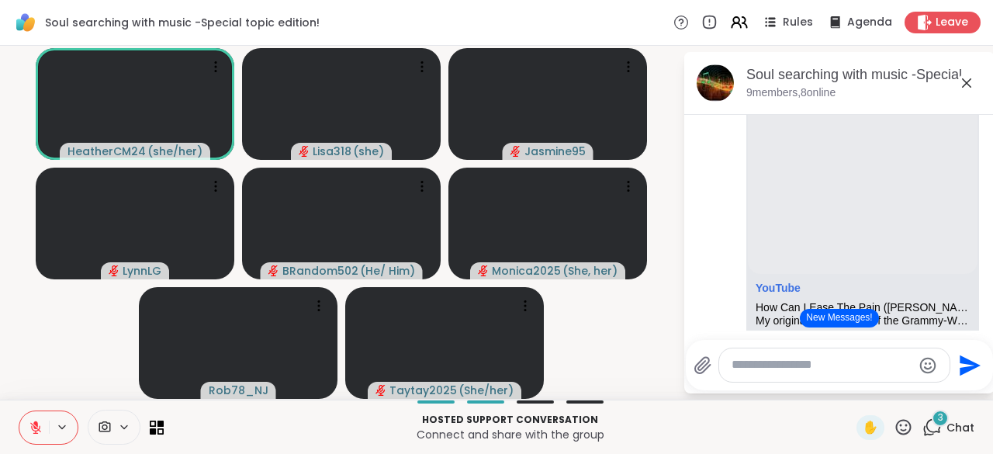
click at [898, 434] on icon at bounding box center [903, 426] width 19 height 19
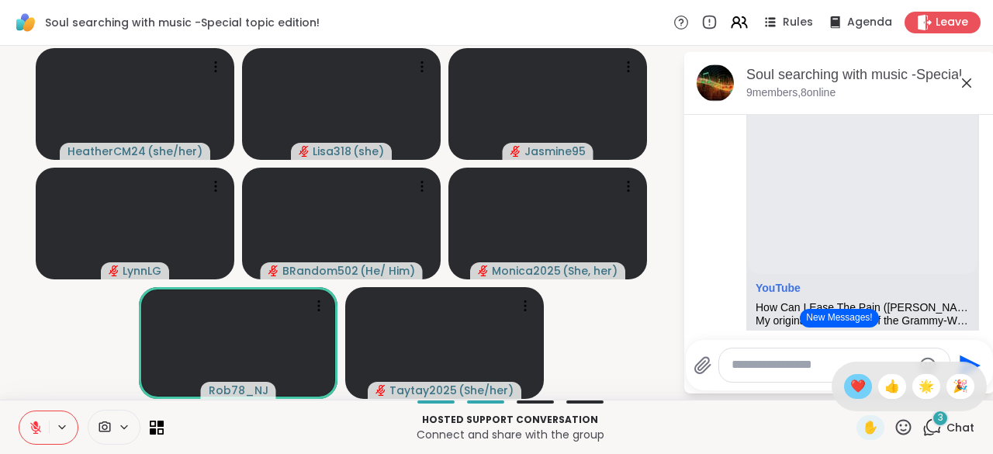
click at [850, 389] on span "❤️" at bounding box center [858, 386] width 16 height 19
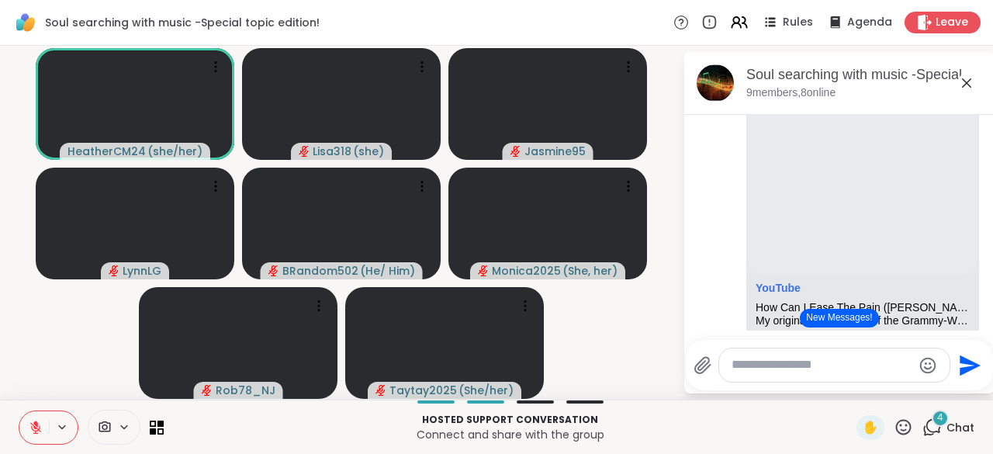
click at [26, 434] on button at bounding box center [33, 427] width 29 height 33
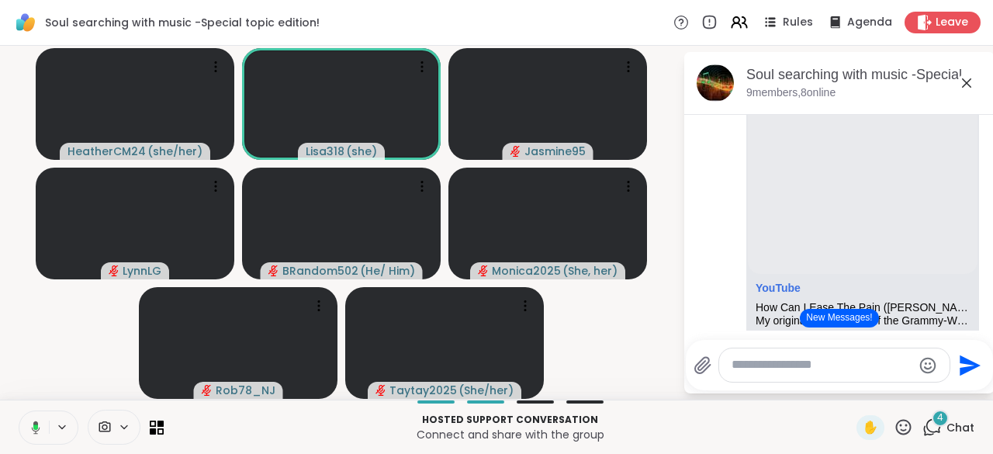
click at [25, 431] on button at bounding box center [33, 427] width 32 height 33
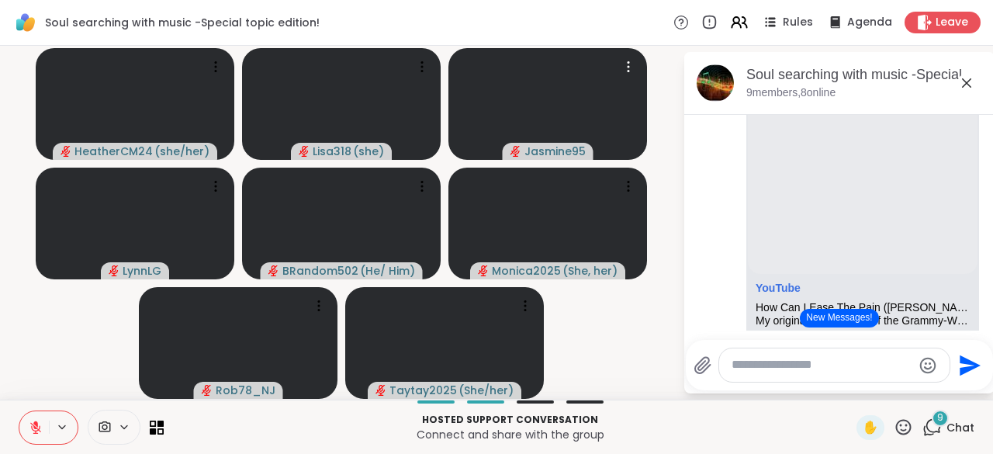
click at [785, 366] on textarea "Type your message" at bounding box center [822, 365] width 181 height 16
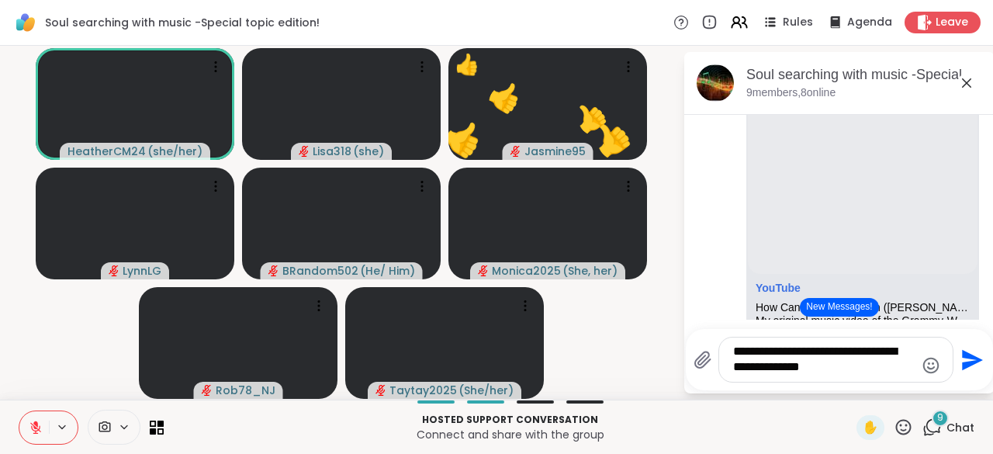
type textarea "**********"
click at [963, 374] on button "Send" at bounding box center [970, 359] width 35 height 35
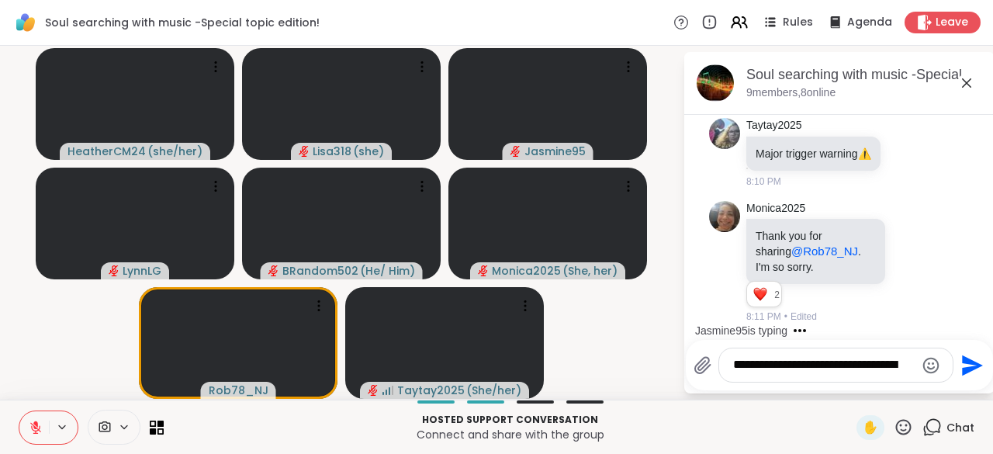
scroll to position [13139, 0]
click at [896, 434] on icon at bounding box center [904, 427] width 16 height 16
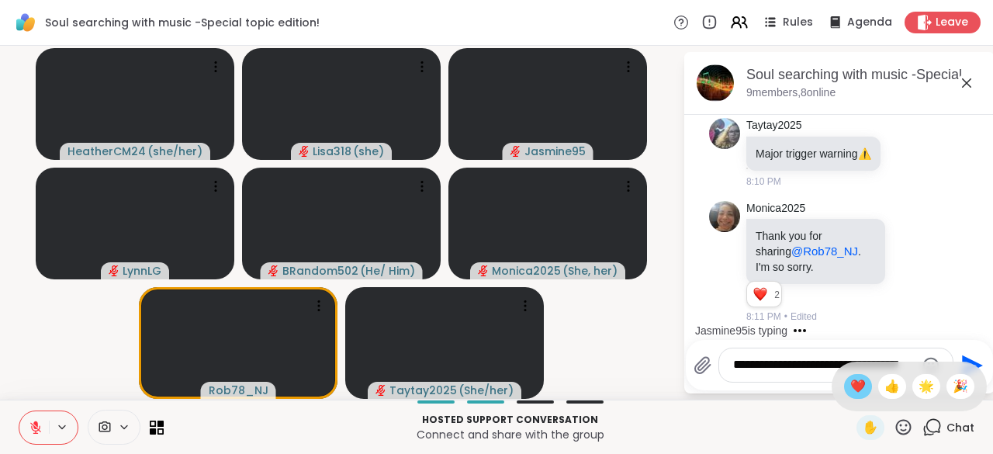
click at [850, 396] on span "❤️" at bounding box center [858, 386] width 16 height 19
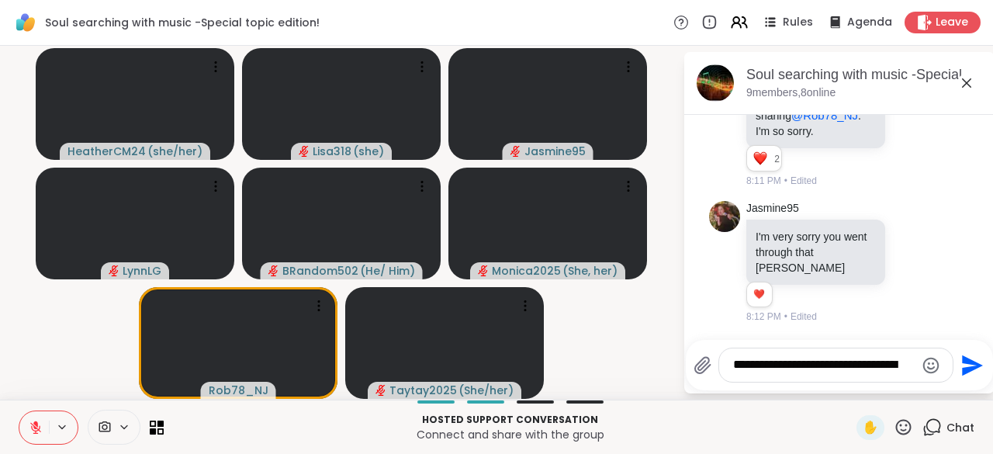
scroll to position [13429, 0]
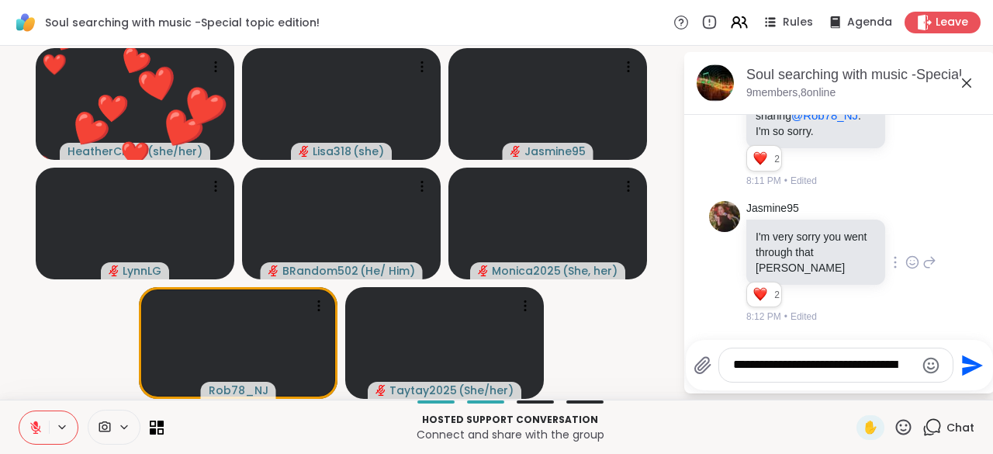
click at [905, 256] on icon at bounding box center [912, 262] width 14 height 16
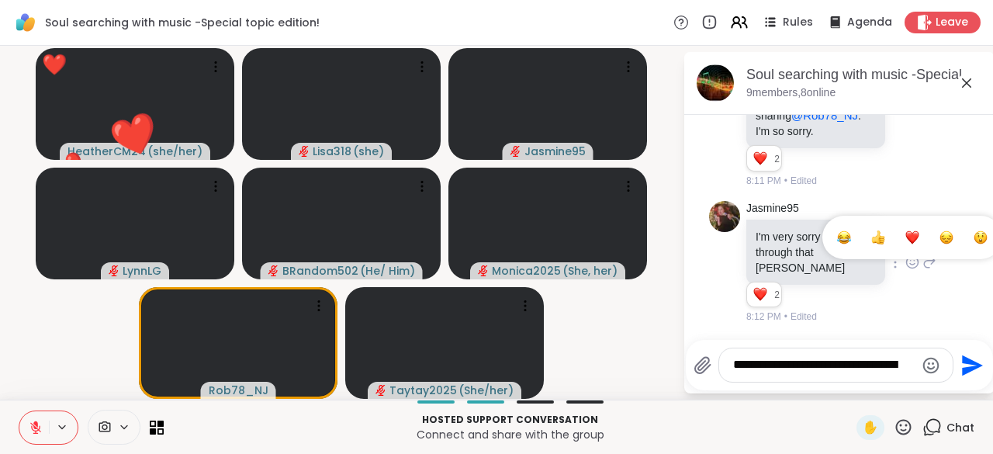
click at [905, 245] on span "Select Reaction: Heart" at bounding box center [912, 238] width 14 height 16
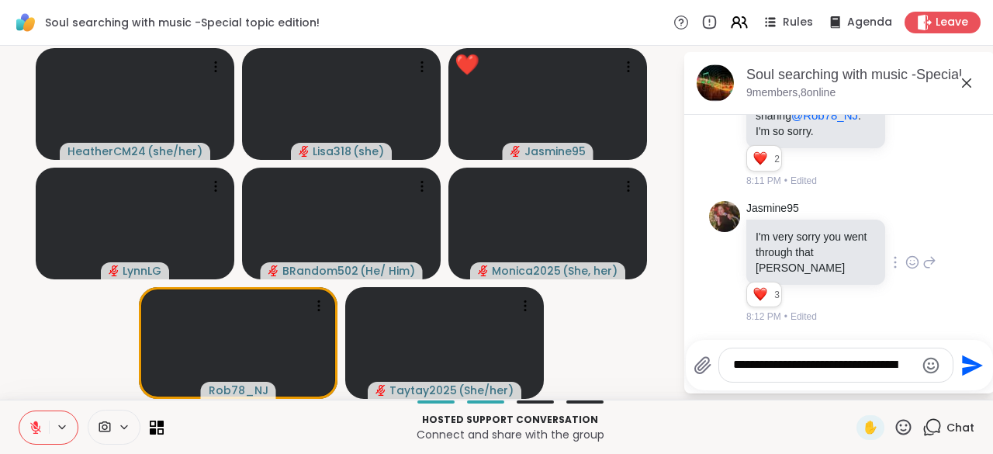
scroll to position [13416, 0]
click at [895, 431] on icon at bounding box center [903, 426] width 19 height 19
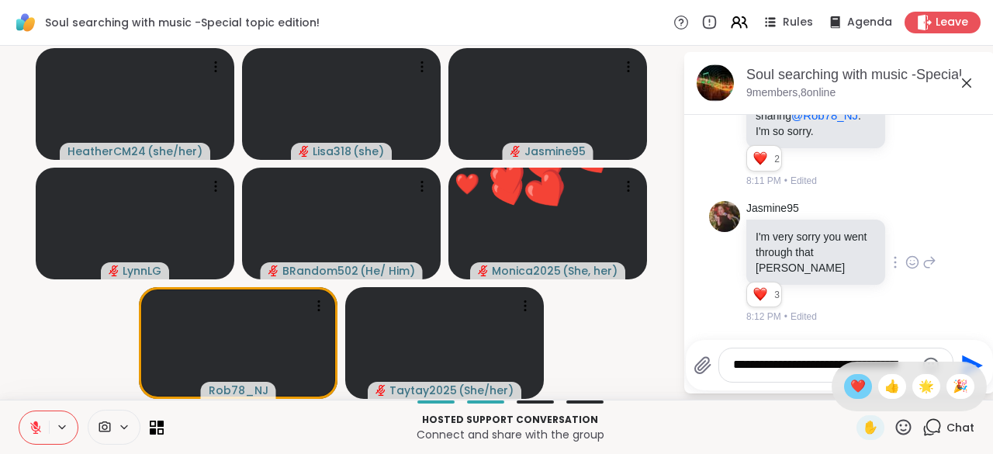
click at [844, 397] on div "❤️" at bounding box center [858, 386] width 28 height 25
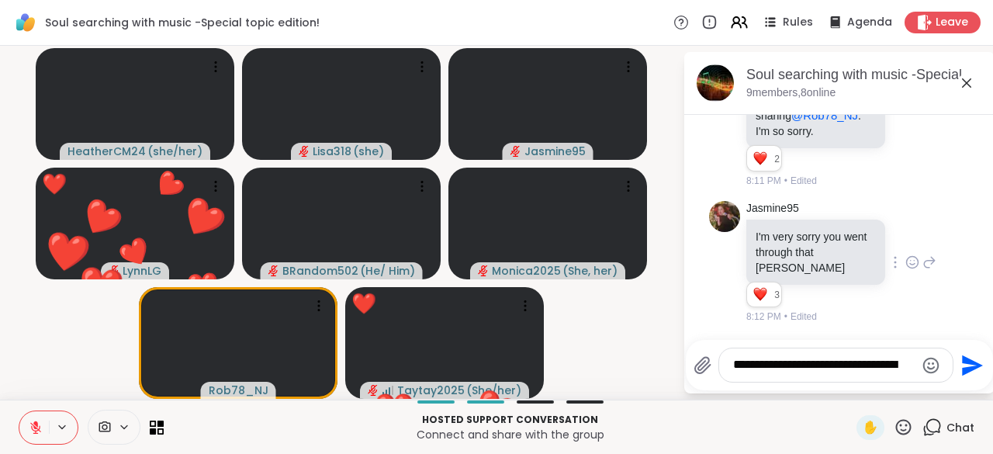
click at [894, 428] on icon at bounding box center [903, 426] width 19 height 19
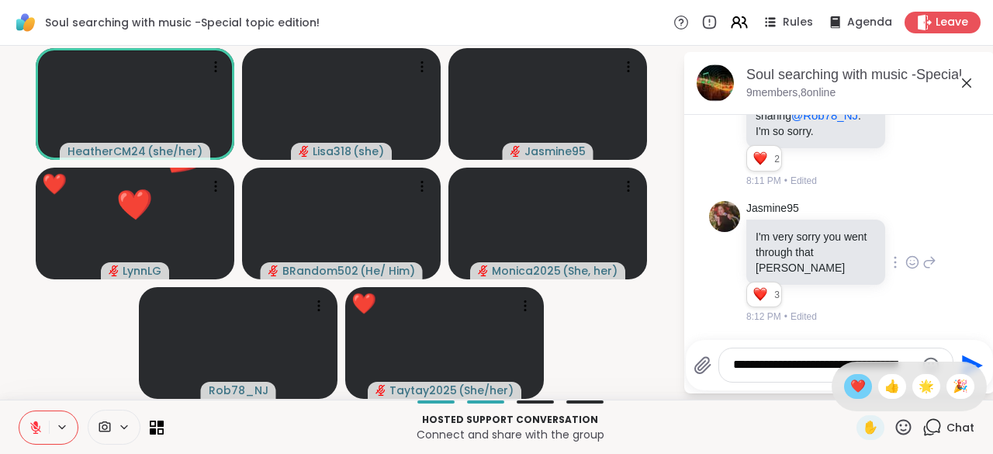
click at [850, 386] on span "❤️" at bounding box center [858, 386] width 16 height 19
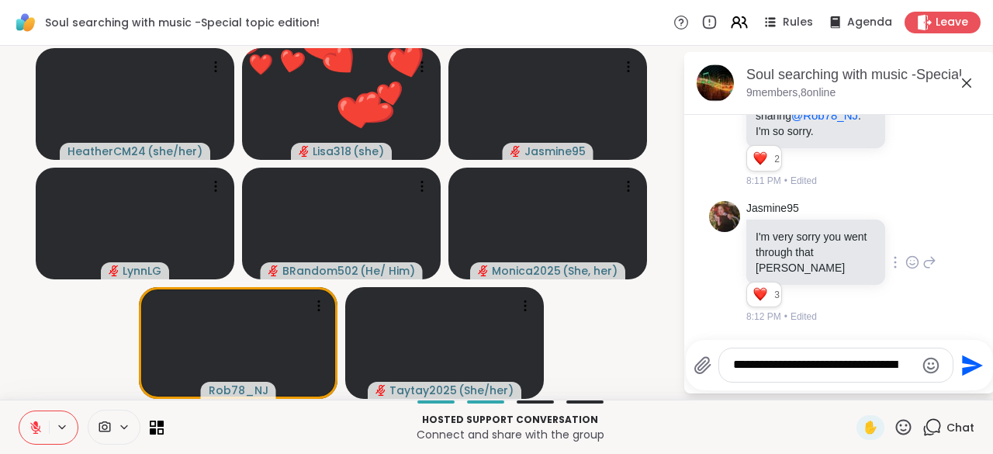
click at [812, 372] on textarea "**********" at bounding box center [824, 365] width 182 height 16
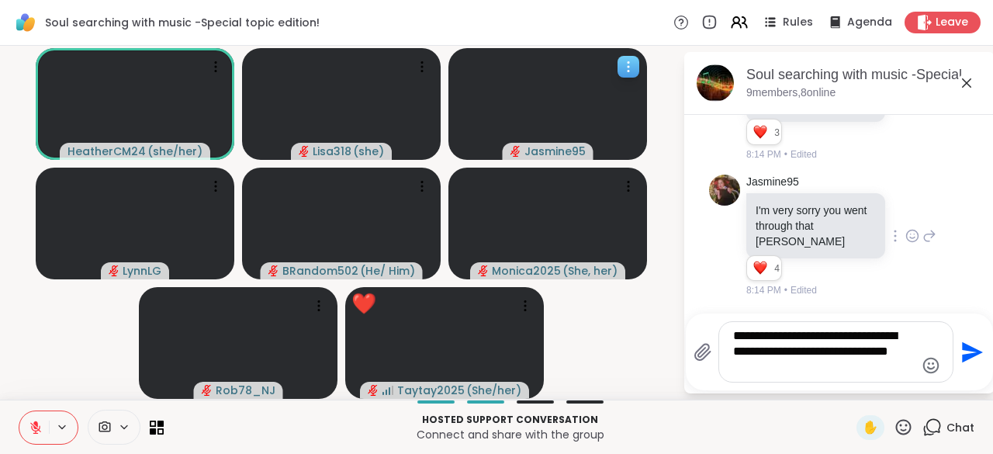
scroll to position [13441, 0]
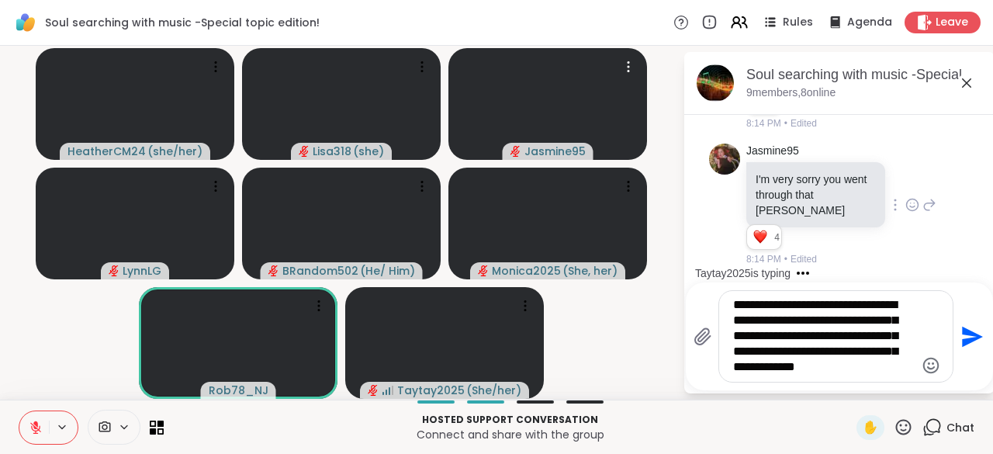
type textarea "**********"
click at [968, 350] on button "Send" at bounding box center [970, 336] width 35 height 35
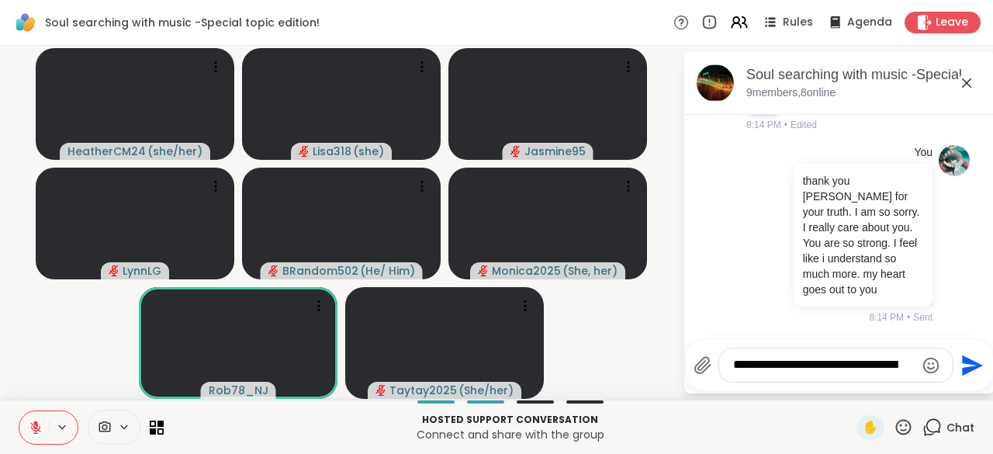
scroll to position [13628, 0]
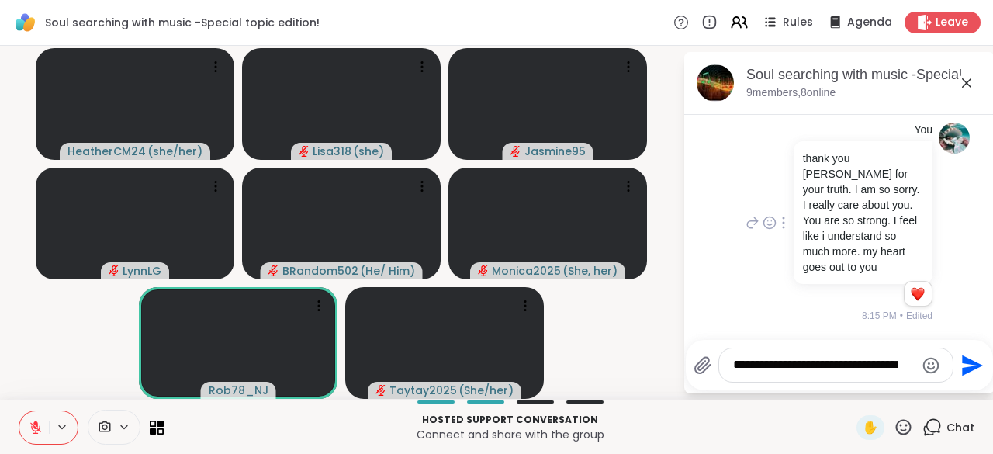
click at [911, 298] on div "Reactions: love" at bounding box center [918, 294] width 14 height 14
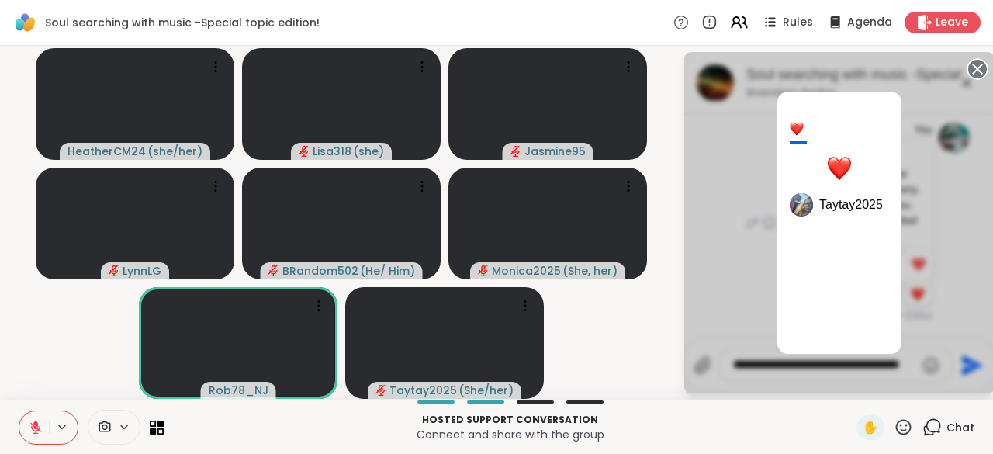
click at [950, 287] on div "1 Taytay2025" at bounding box center [839, 222] width 310 height 341
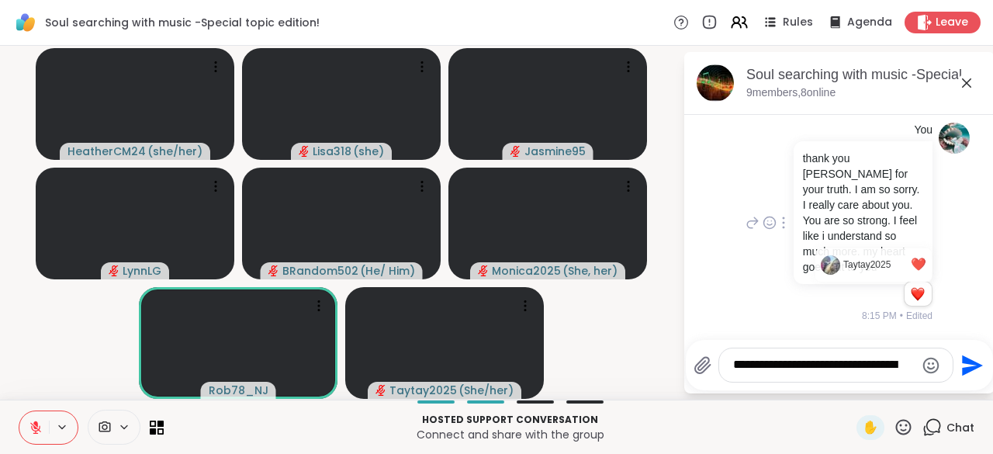
click at [911, 299] on div "Reactions: love" at bounding box center [918, 294] width 14 height 14
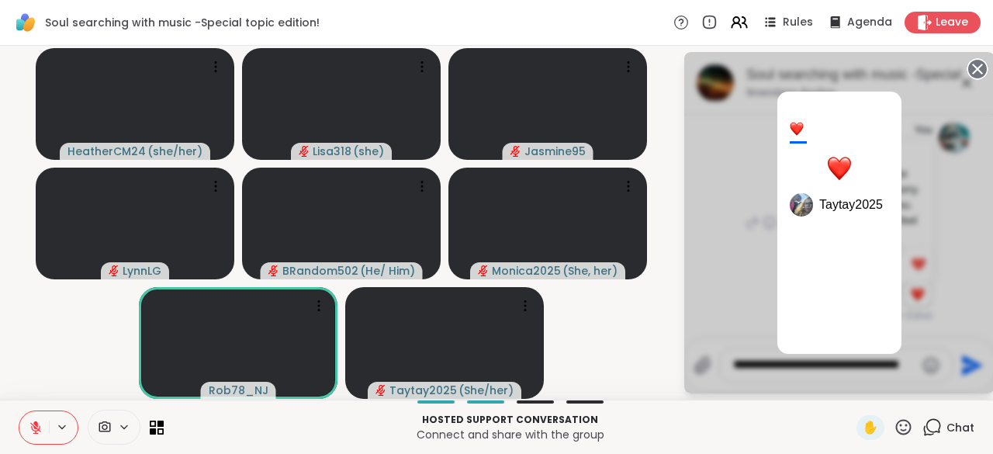
click at [937, 263] on div "1 Taytay2025" at bounding box center [839, 222] width 310 height 341
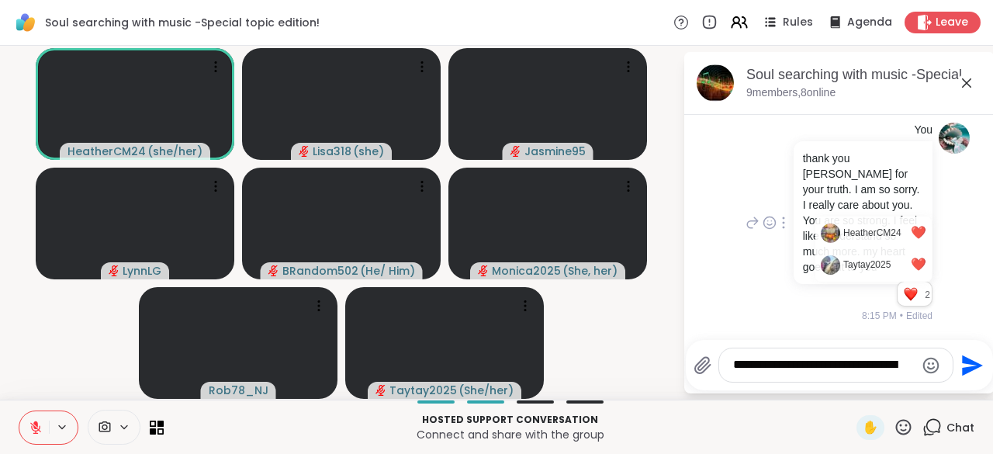
click at [897, 426] on icon at bounding box center [903, 426] width 19 height 19
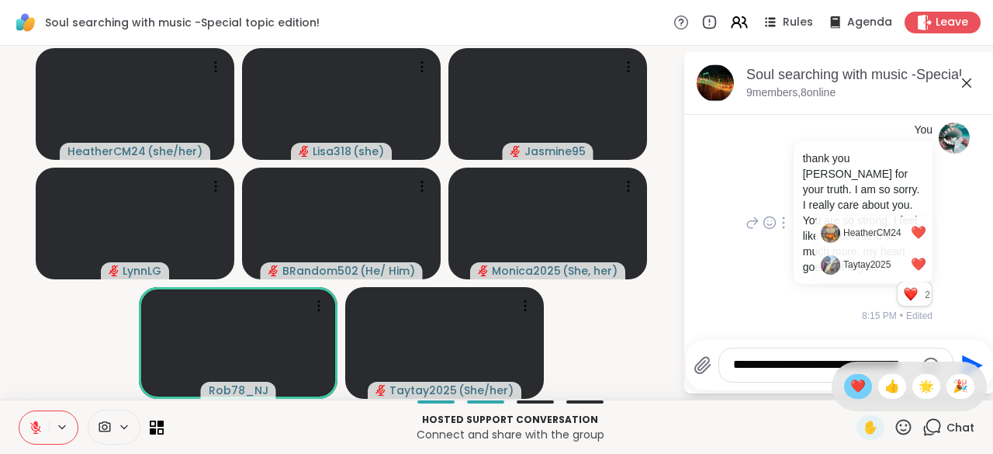
click at [850, 391] on span "❤️" at bounding box center [858, 386] width 16 height 19
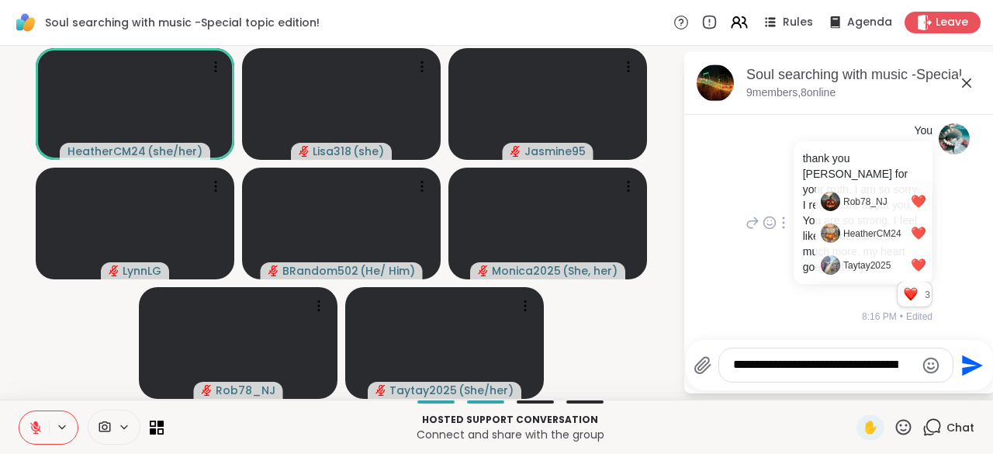
scroll to position [13650, 0]
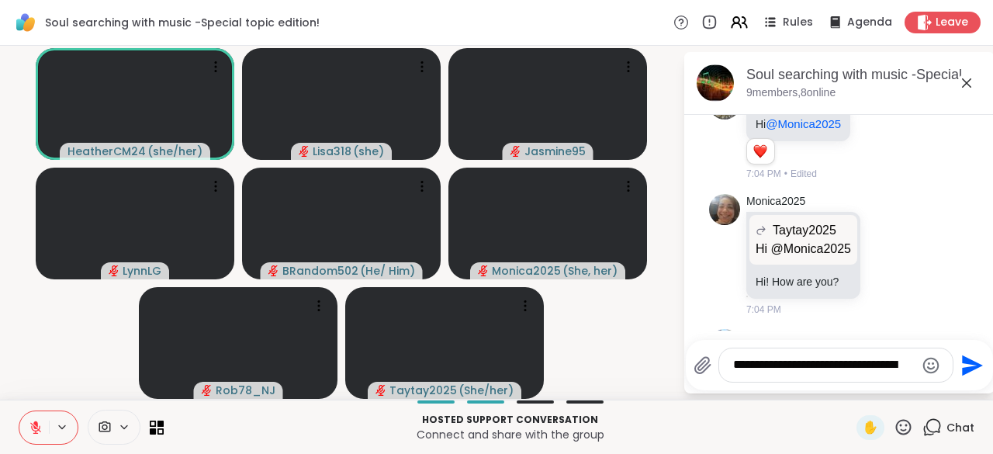
click at [878, 77] on div "Taytay2025 Lol @HeatherCM24 that was awesome 7:02 PM" at bounding box center [841, 34] width 190 height 86
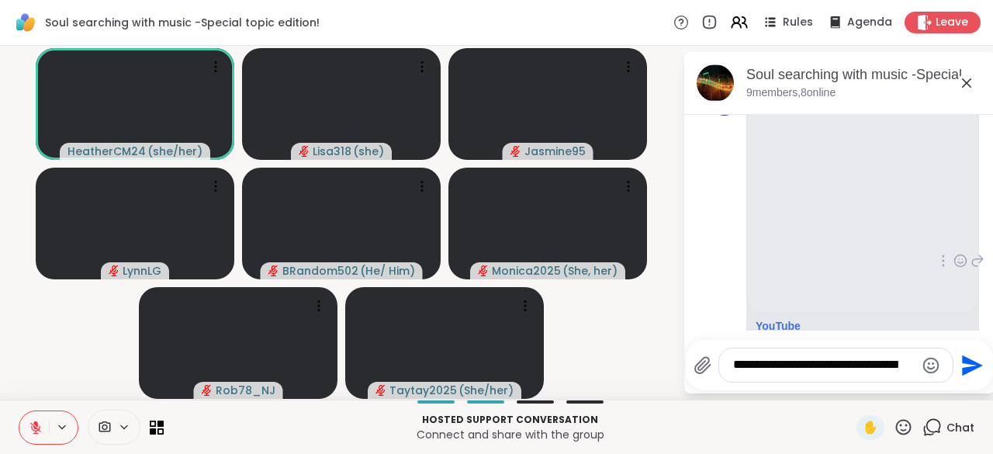
click at [709, 251] on div "BRandom502 YouTube The Avett Brothers - Murder in the City (Official Video) Bes…" at bounding box center [839, 261] width 261 height 366
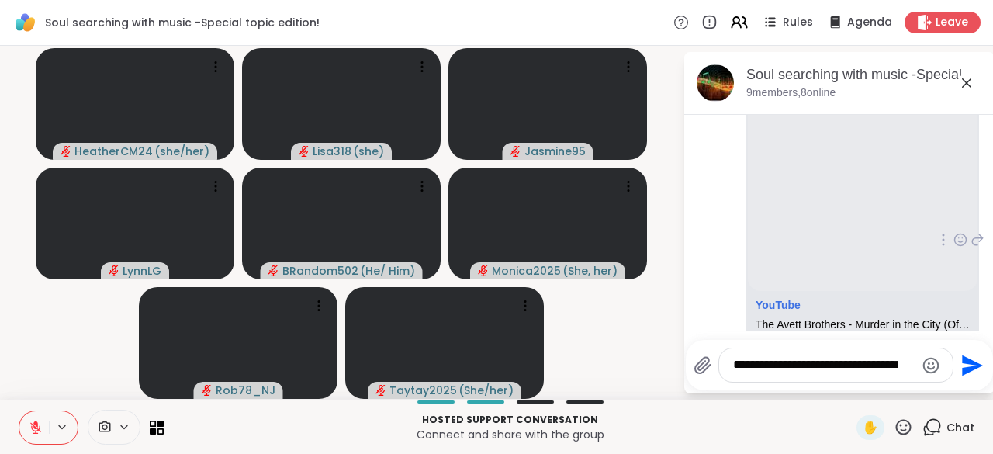
scroll to position [2736, 0]
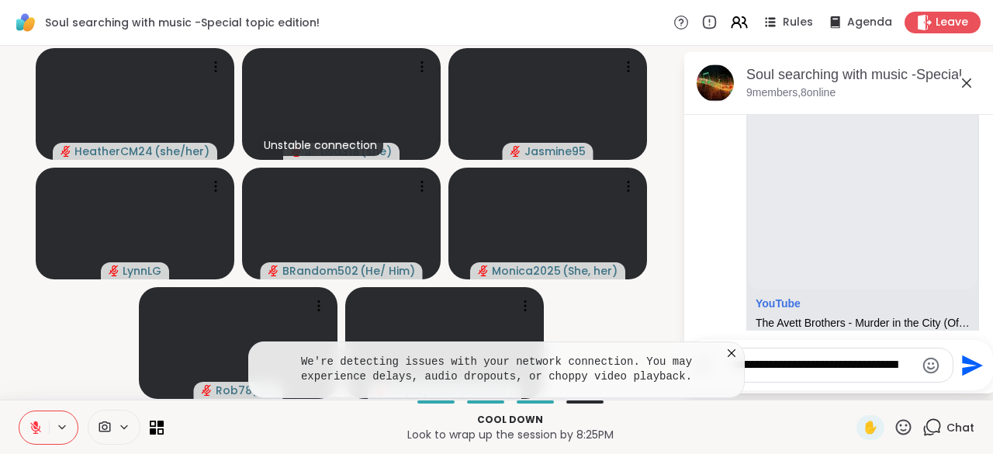
click at [731, 358] on icon at bounding box center [732, 353] width 16 height 16
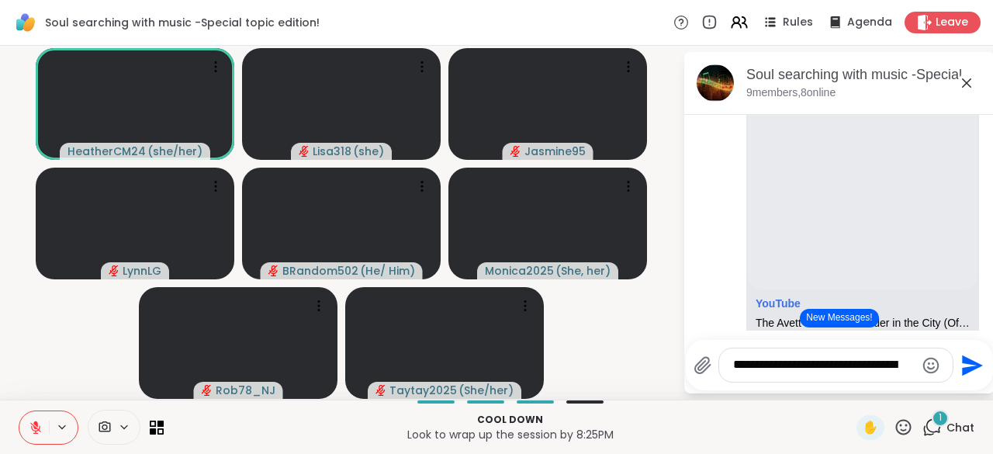
click at [922, 438] on div "1 Chat" at bounding box center [948, 427] width 52 height 25
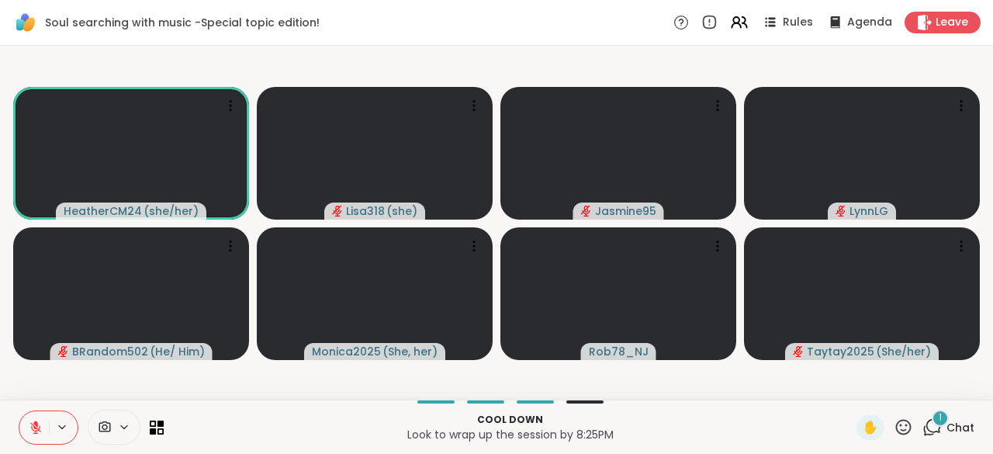
click at [923, 436] on icon at bounding box center [931, 426] width 19 height 19
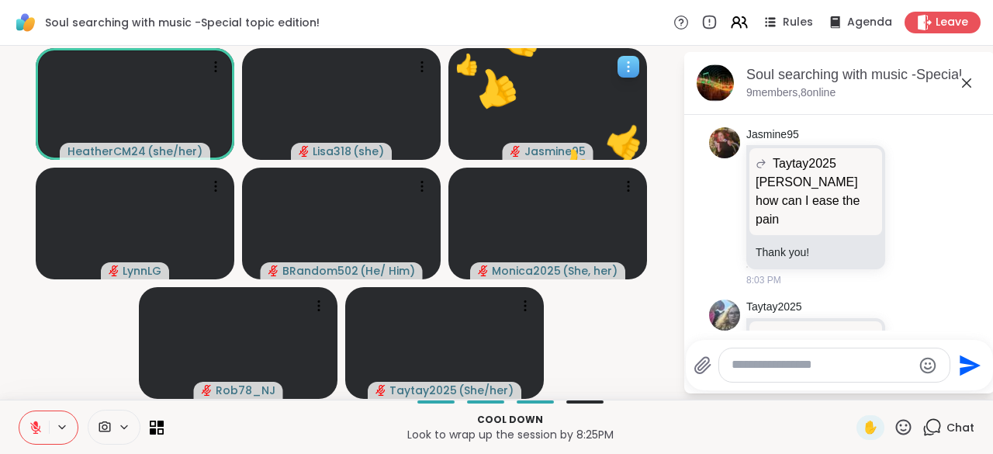
scroll to position [12245, 0]
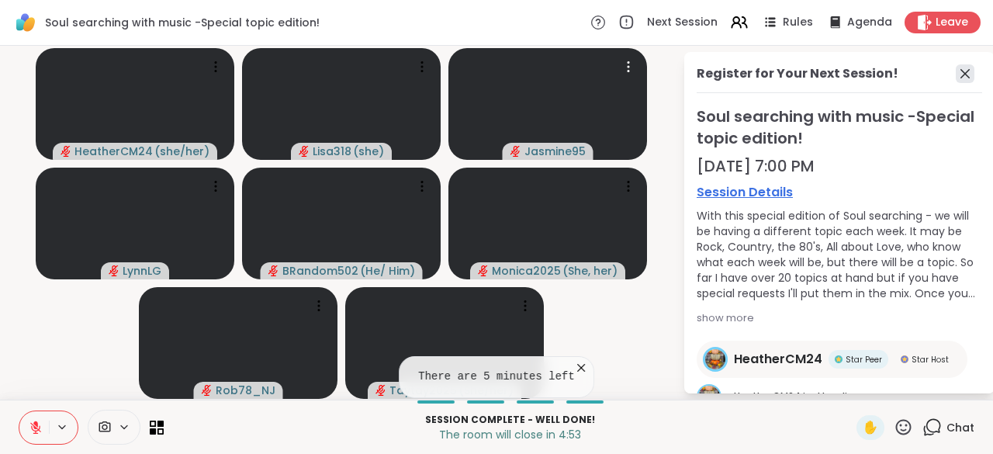
click at [956, 73] on icon at bounding box center [965, 73] width 19 height 19
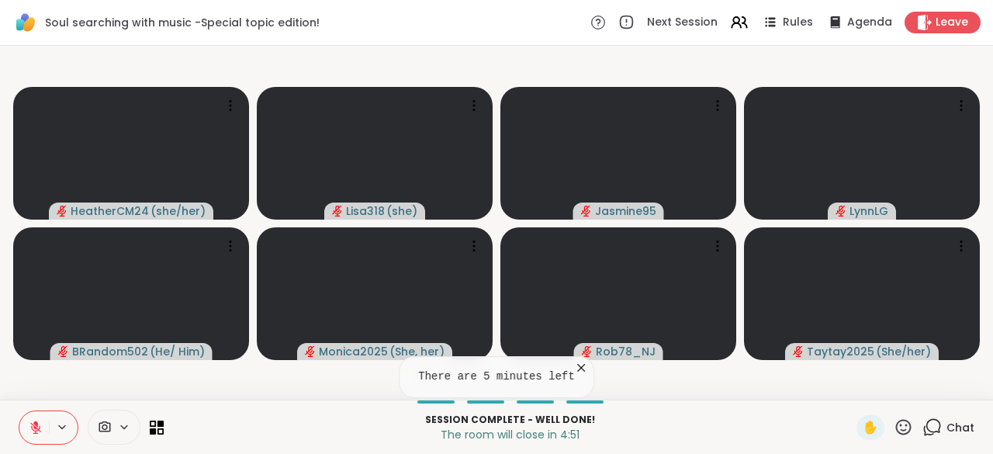
click at [922, 430] on icon at bounding box center [931, 426] width 19 height 19
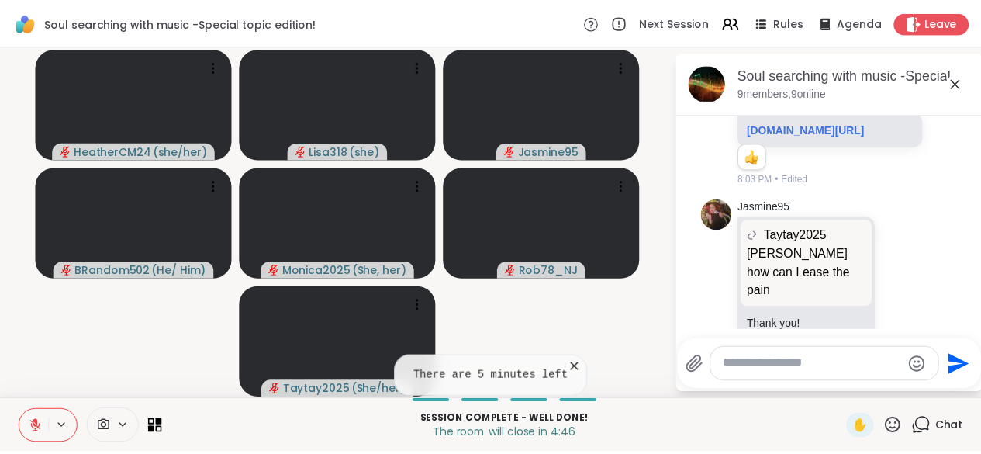
scroll to position [12197, 0]
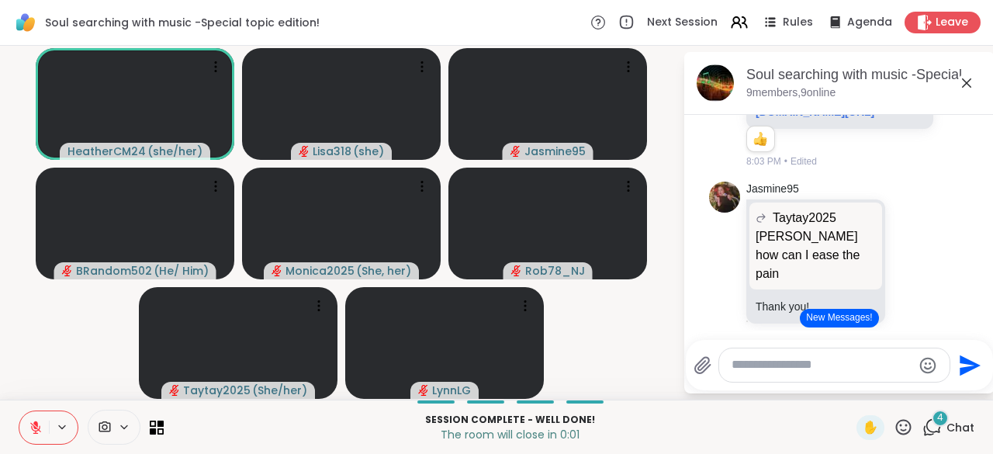
click at [774, 368] on textarea "Type your message" at bounding box center [822, 365] width 181 height 16
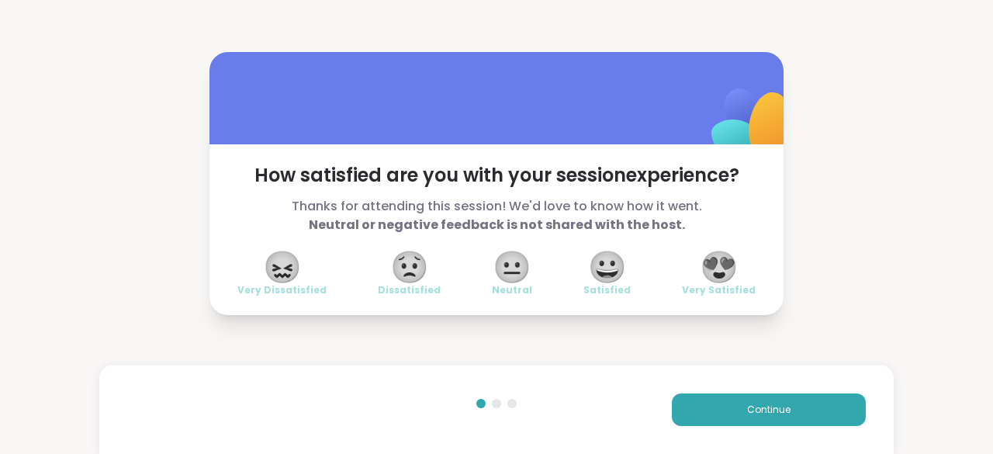
click at [718, 272] on span "😍" at bounding box center [719, 267] width 39 height 28
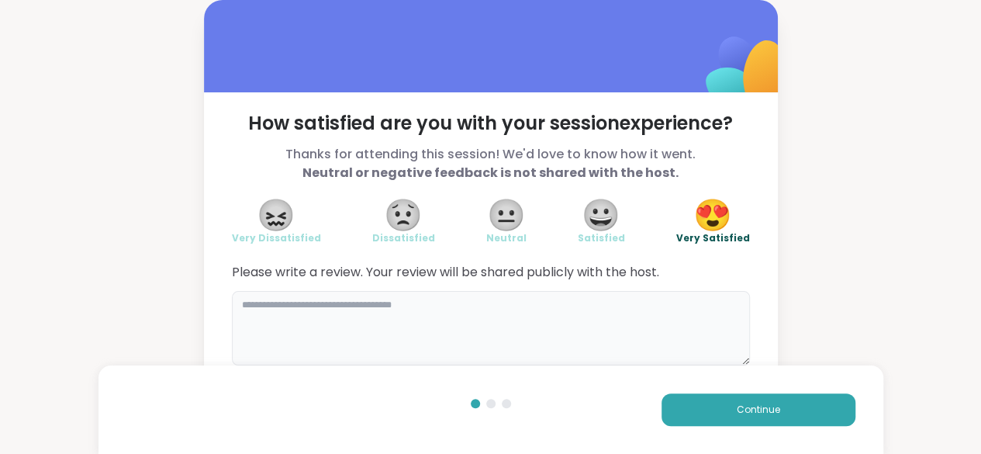
click at [468, 343] on textarea at bounding box center [491, 328] width 518 height 74
type textarea "**********"
click at [774, 422] on button "Continue" at bounding box center [759, 409] width 194 height 33
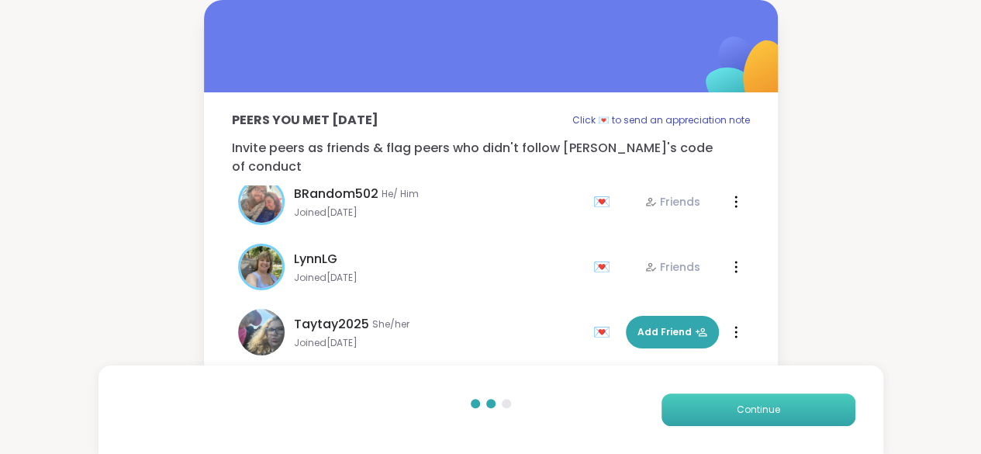
scroll to position [242, 0]
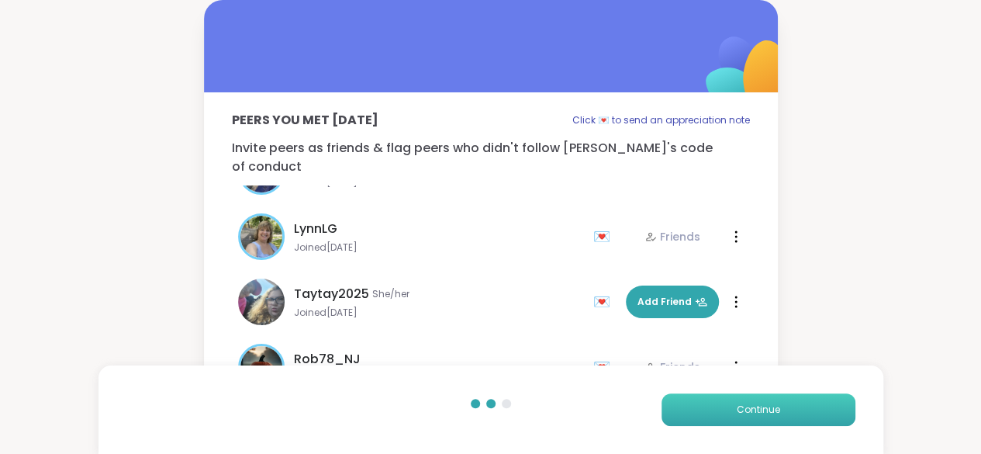
click at [722, 415] on button "Continue" at bounding box center [759, 409] width 194 height 33
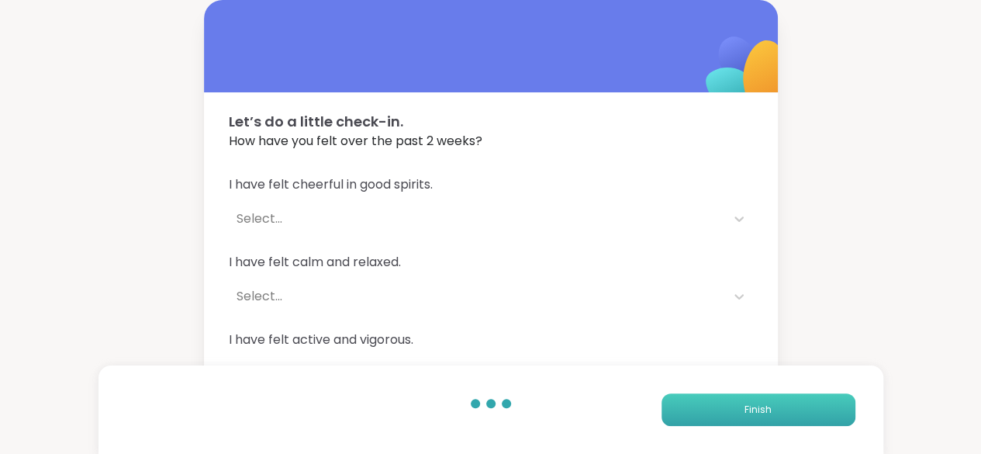
click at [758, 399] on button "Finish" at bounding box center [759, 409] width 194 height 33
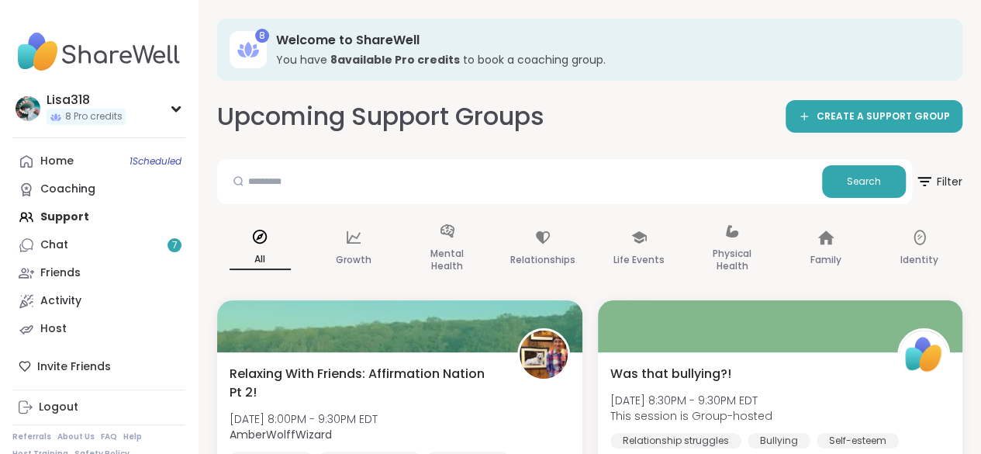
click at [67, 220] on div "Home 1 Scheduled Coaching Support Chat 7 Friends Activity Host" at bounding box center [98, 245] width 173 height 196
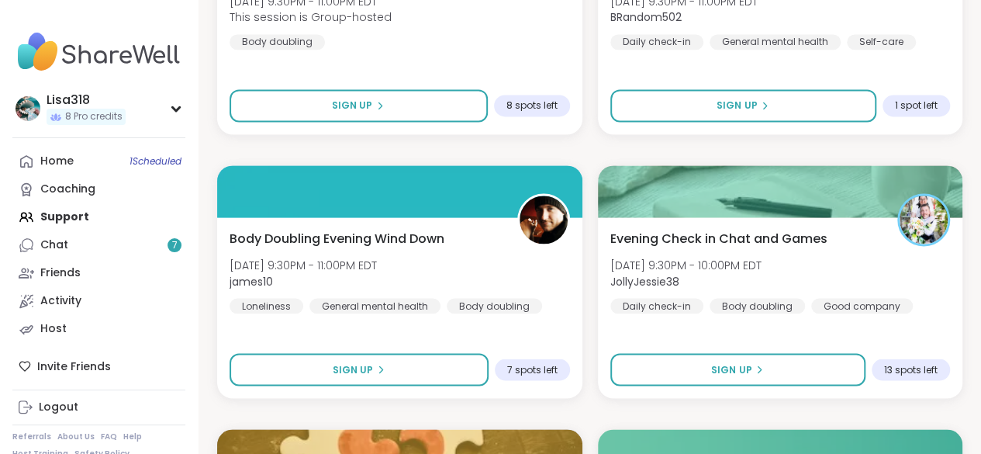
scroll to position [1193, 0]
